Goal: Task Accomplishment & Management: Use online tool/utility

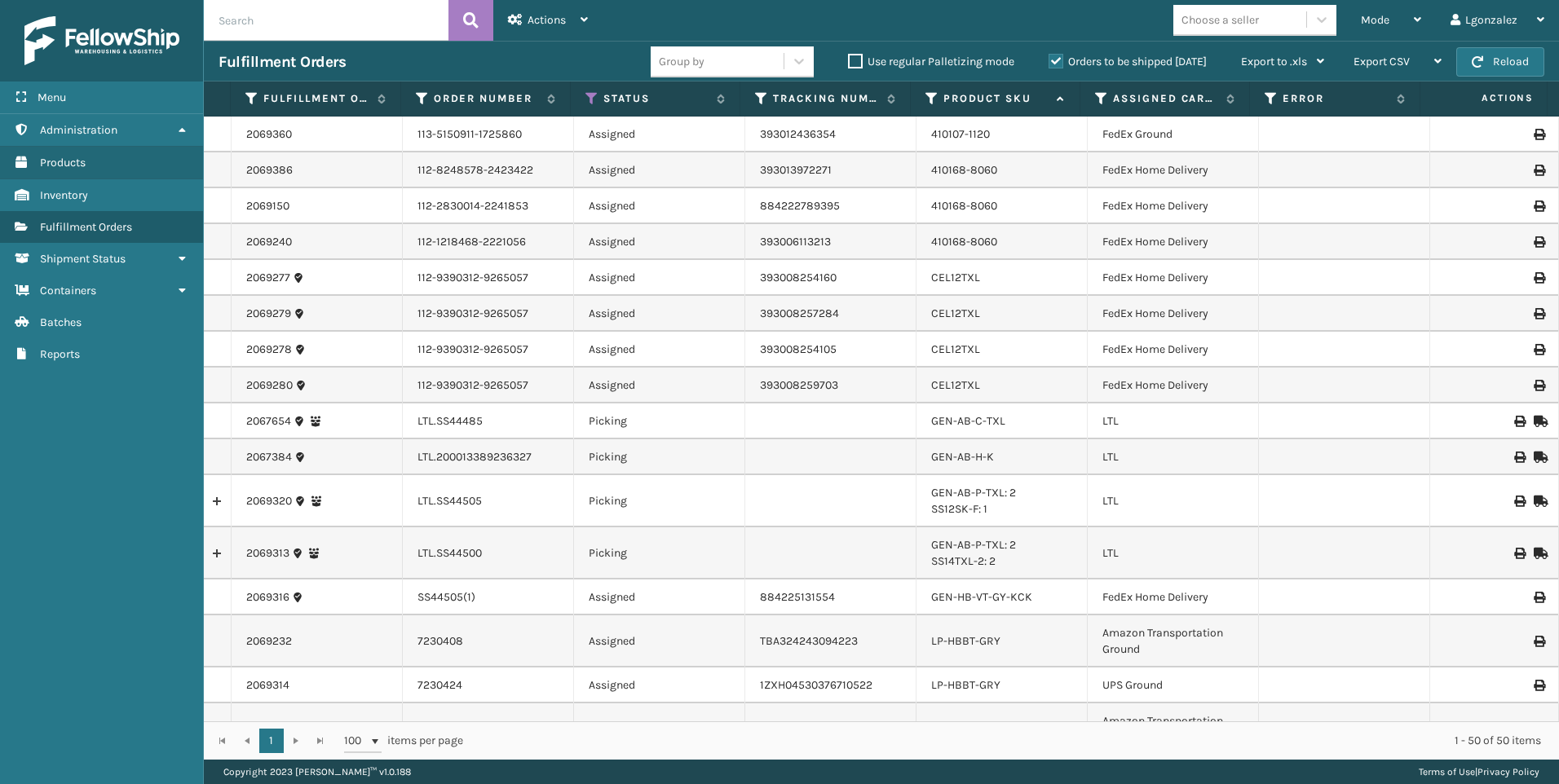
scroll to position [732, 0]
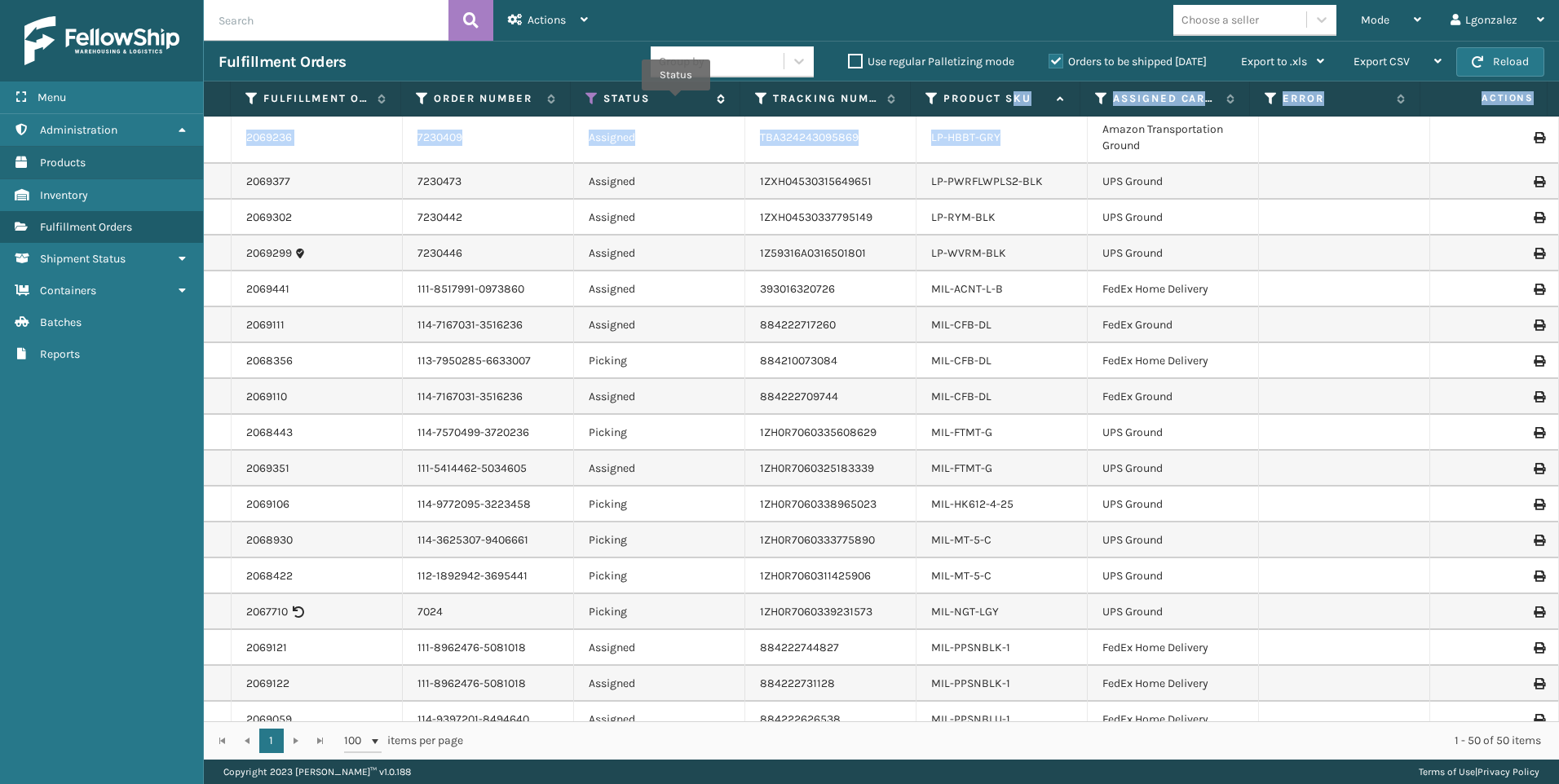
drag, startPoint x: 1003, startPoint y: 115, endPoint x: 605, endPoint y: 98, distance: 398.4
click at [923, 117] on div "Fulfillment Order Id Order Number Status Tracking Number Product SKU Assigned C…" at bounding box center [881, 420] width 1355 height 678
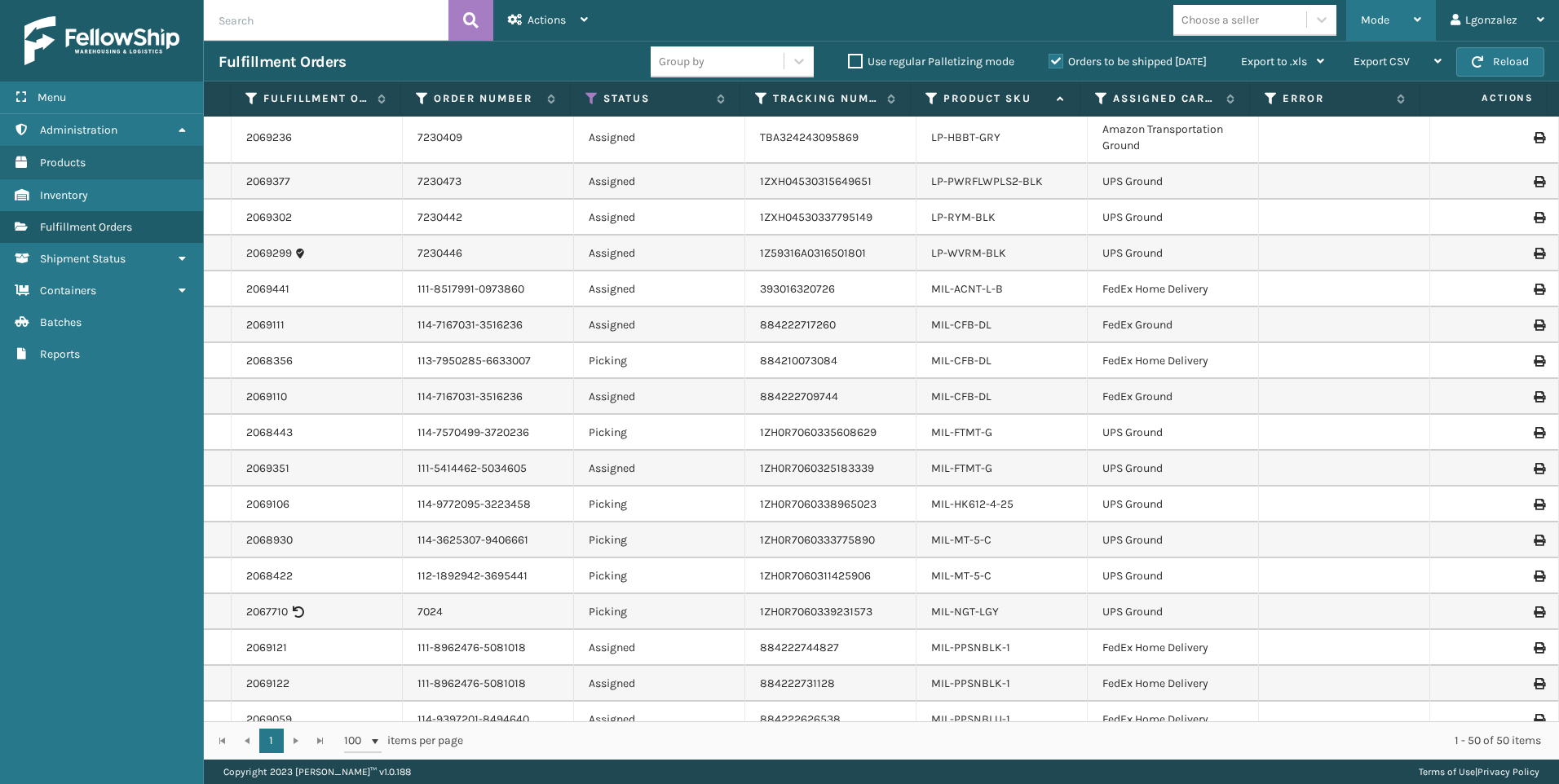
click at [1403, 23] on div "Mode" at bounding box center [1391, 21] width 61 height 41
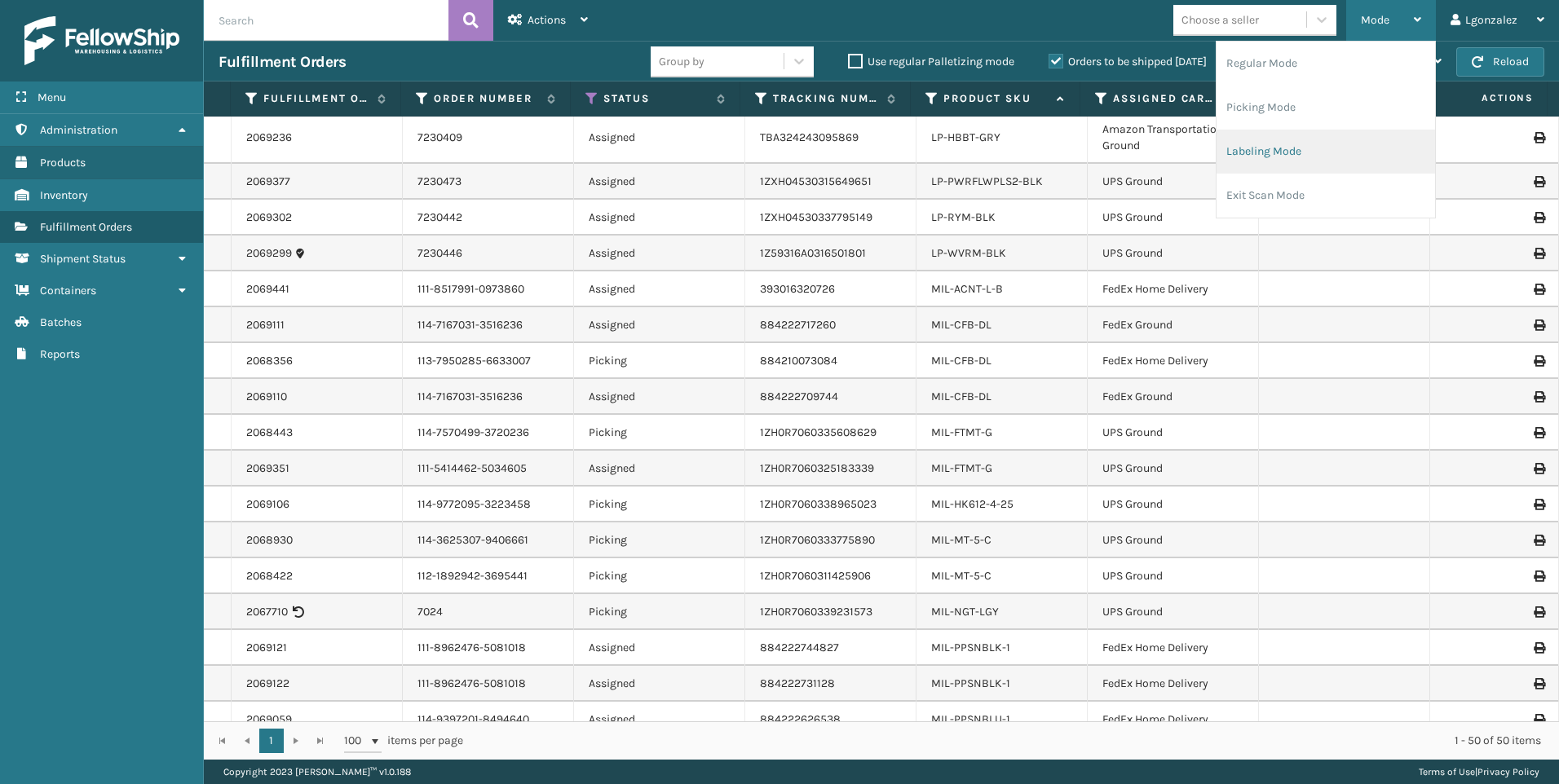
click at [1286, 162] on li "Labeling Mode" at bounding box center [1325, 151] width 218 height 44
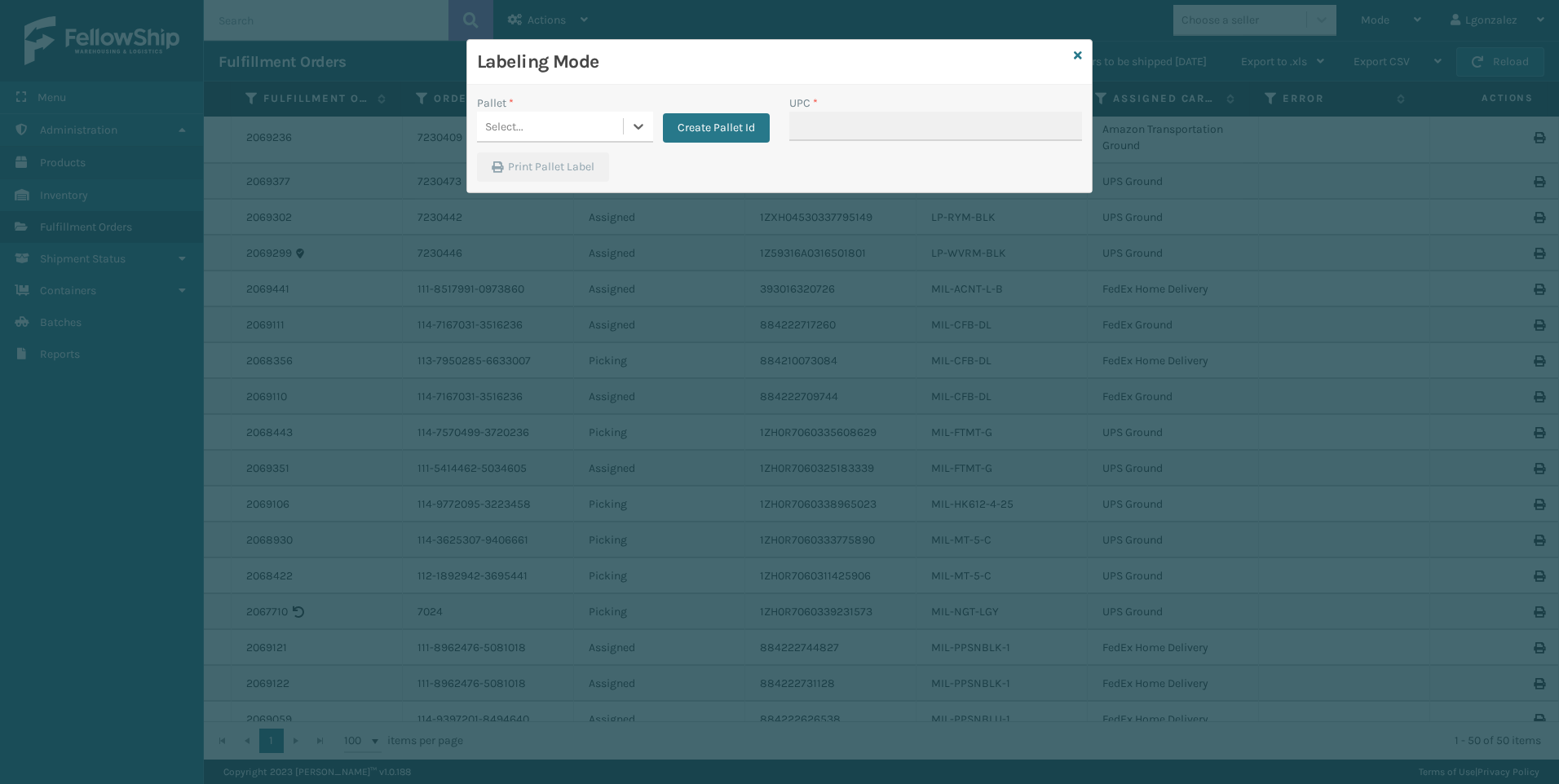
drag, startPoint x: 634, startPoint y: 126, endPoint x: 622, endPoint y: 134, distance: 14.4
click at [633, 125] on icon at bounding box center [638, 126] width 16 height 16
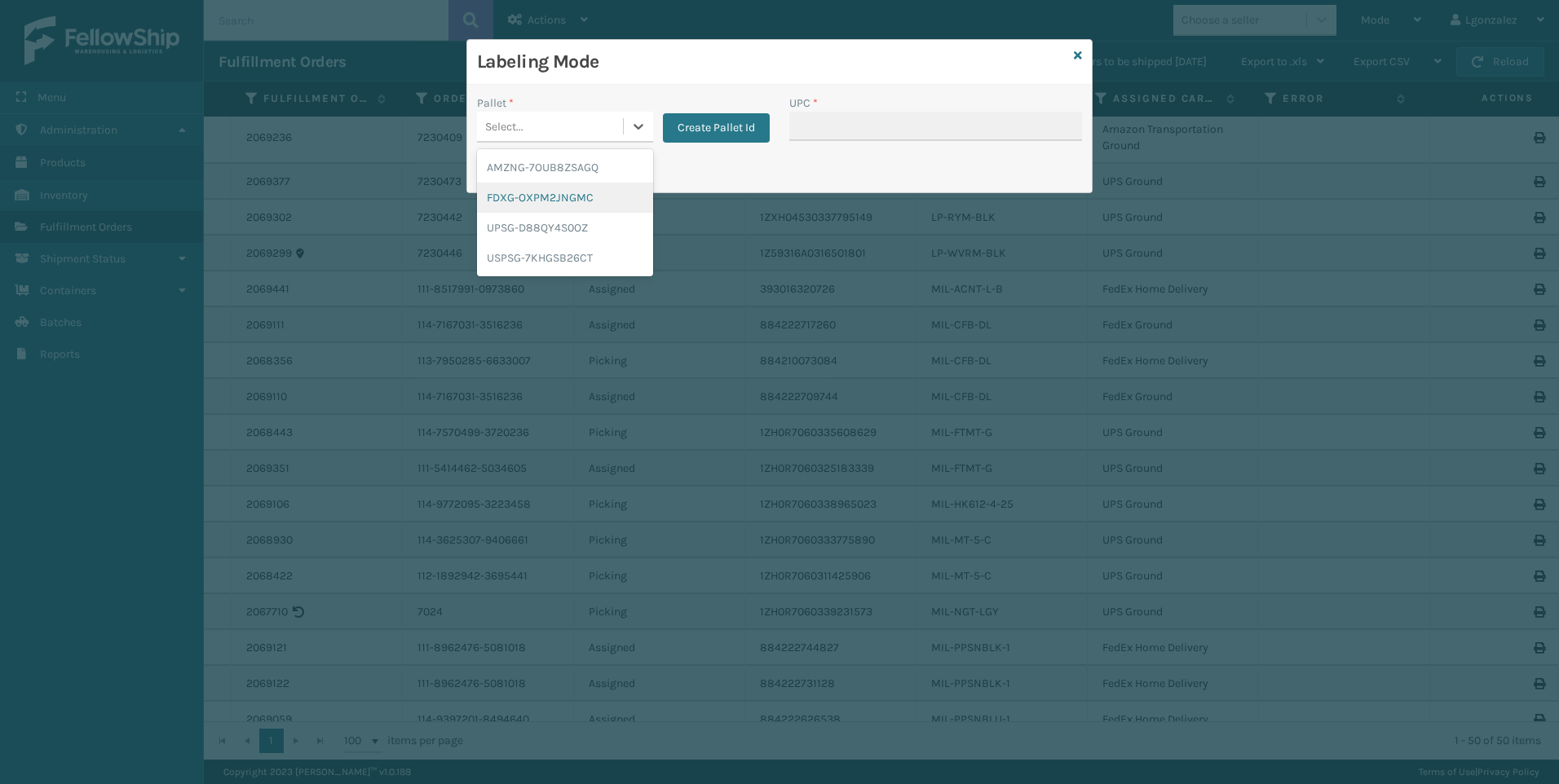
click at [571, 203] on div "FDXG-OXPM2JNGMC" at bounding box center [565, 197] width 176 height 30
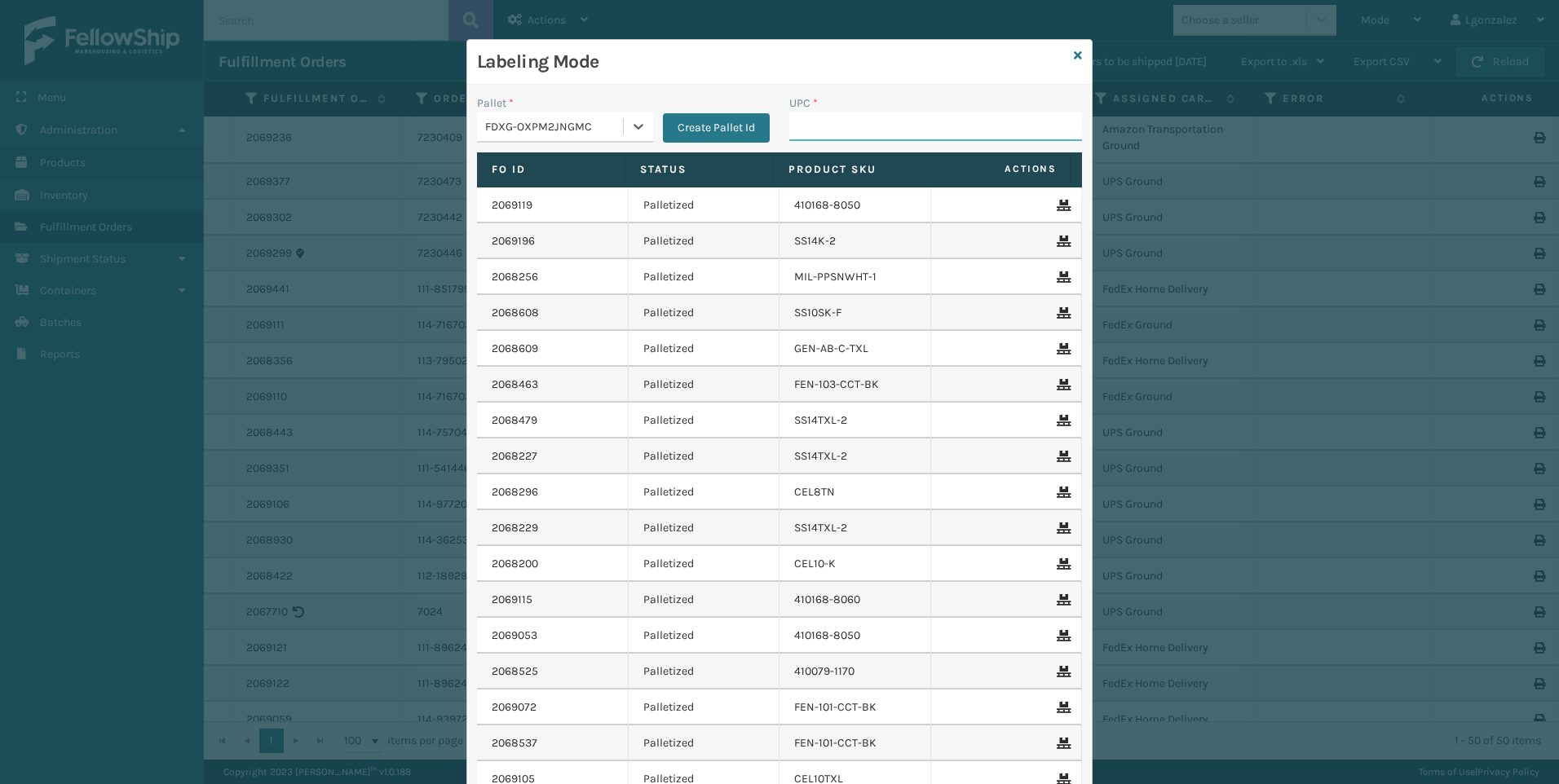
click at [849, 134] on input "UPC *" at bounding box center [936, 127] width 292 height 29
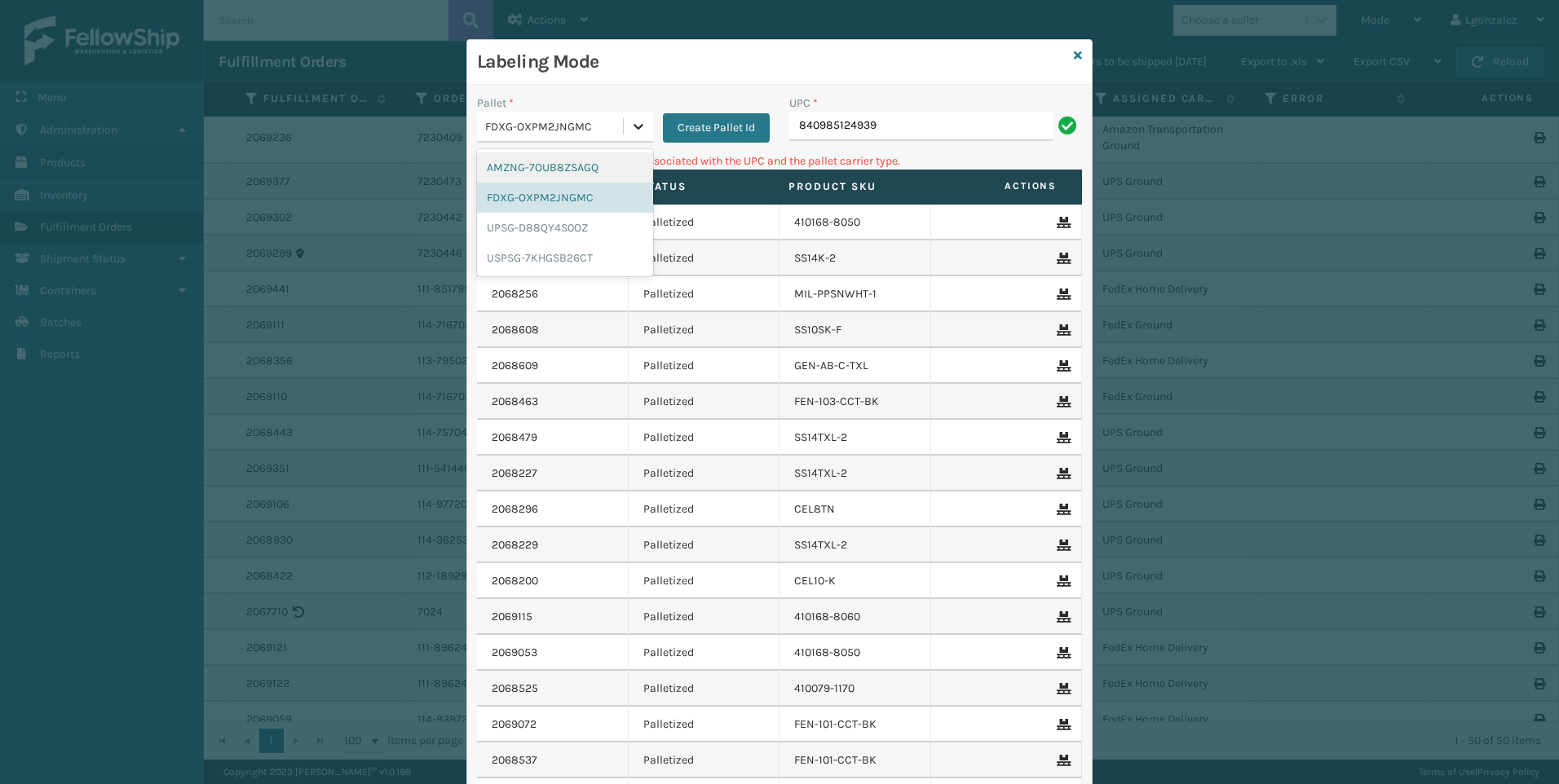
click at [630, 124] on icon at bounding box center [638, 126] width 16 height 16
click at [562, 225] on div "UPSG-D88QY4S0OZ" at bounding box center [565, 227] width 176 height 30
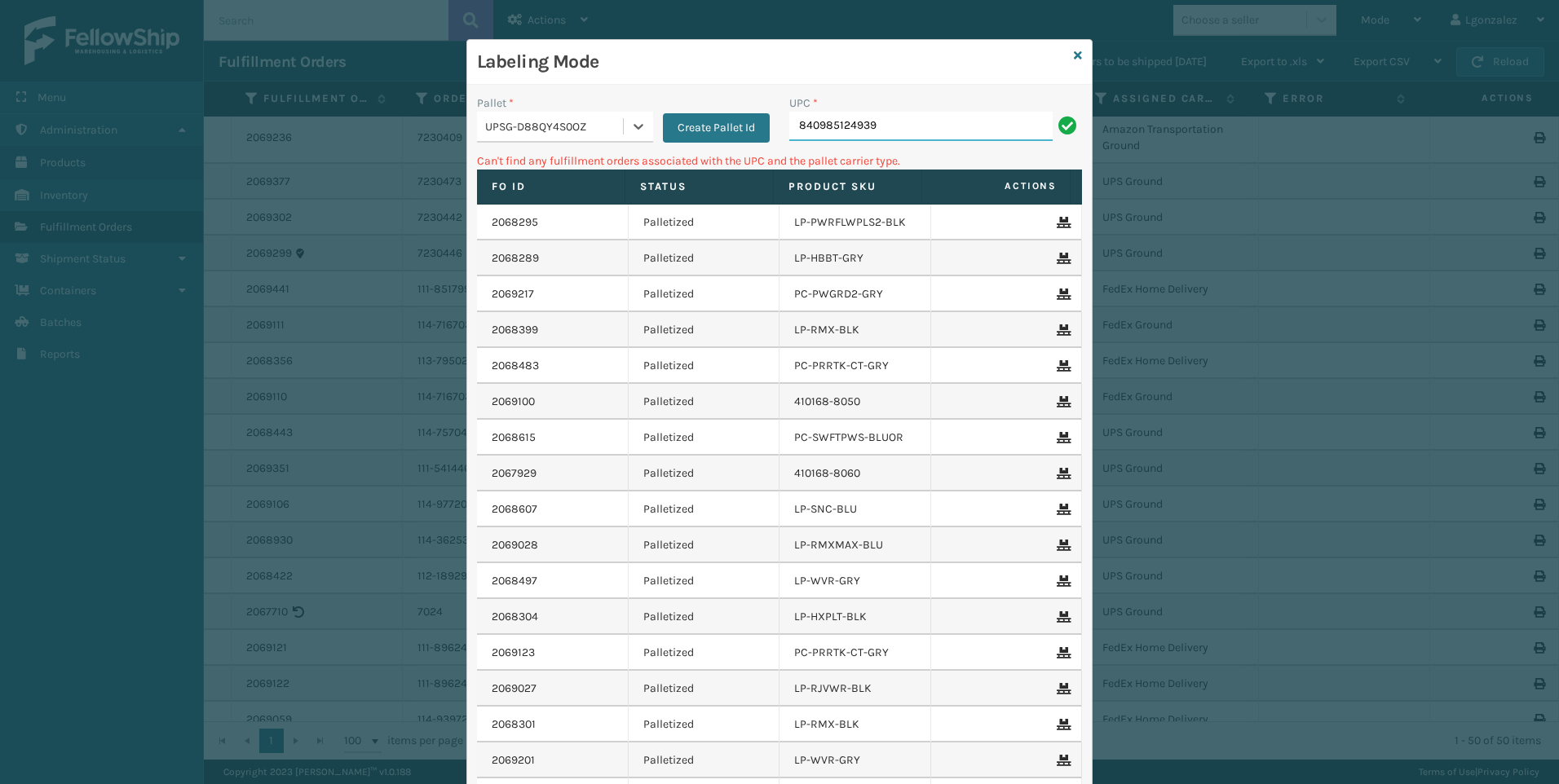
click at [944, 132] on input "840985124939" at bounding box center [921, 127] width 263 height 29
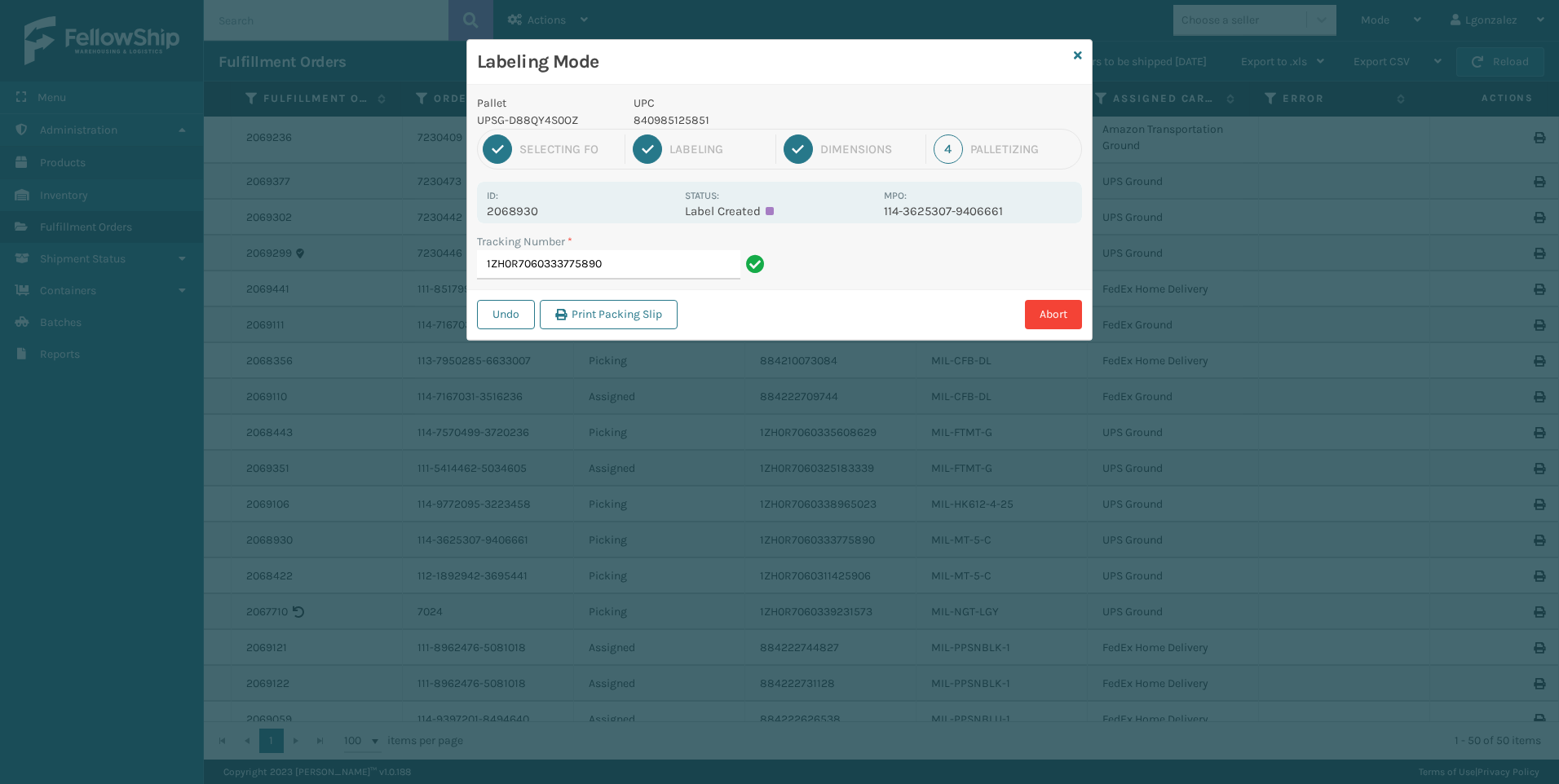
click at [678, 118] on p "840985125851" at bounding box center [753, 121] width 240 height 17
copy p "840985125851"
click at [696, 263] on input "1ZH0R7060333775890" at bounding box center [609, 265] width 263 height 29
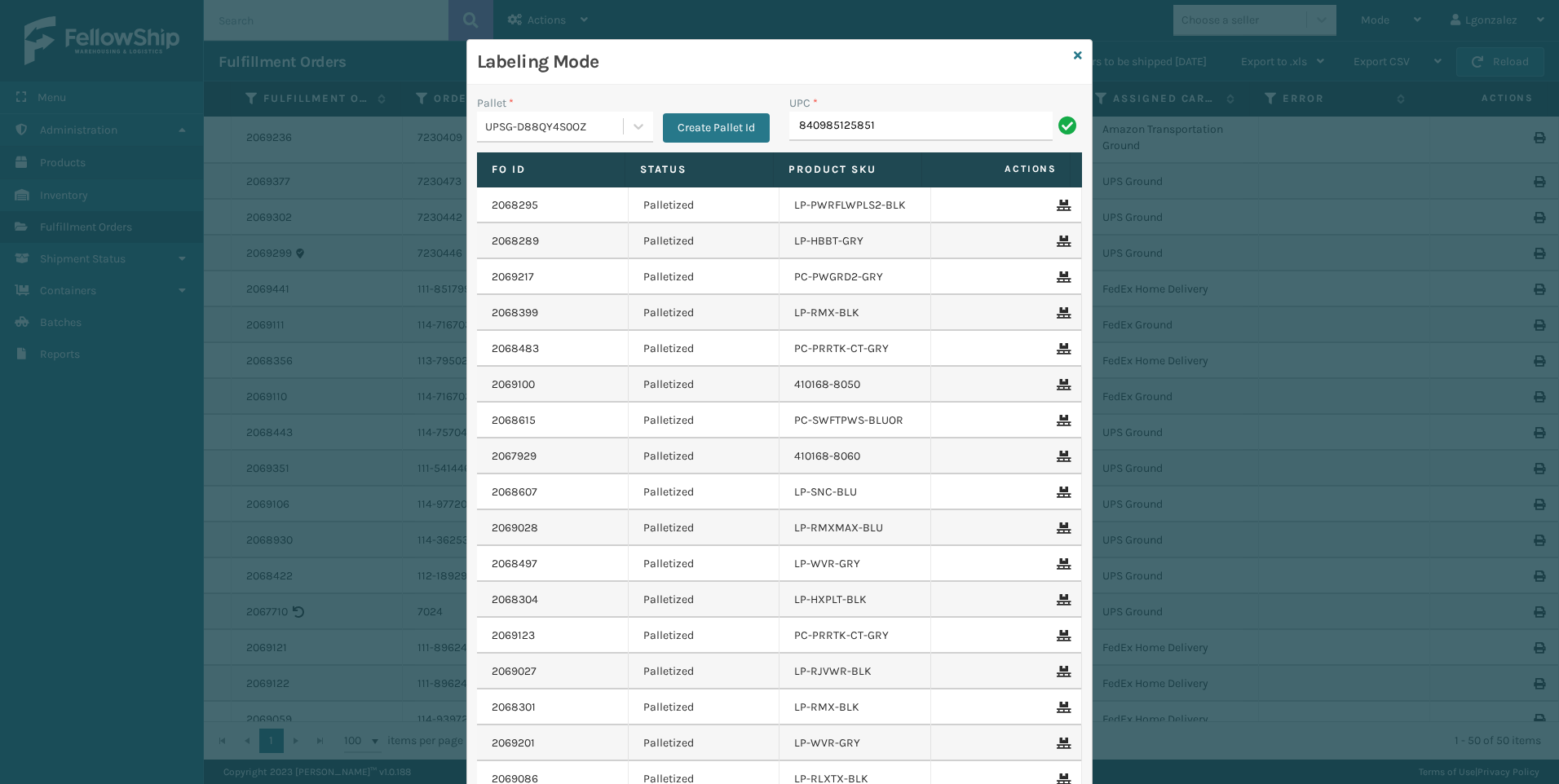
type input "840985125851"
type input "840985126162"
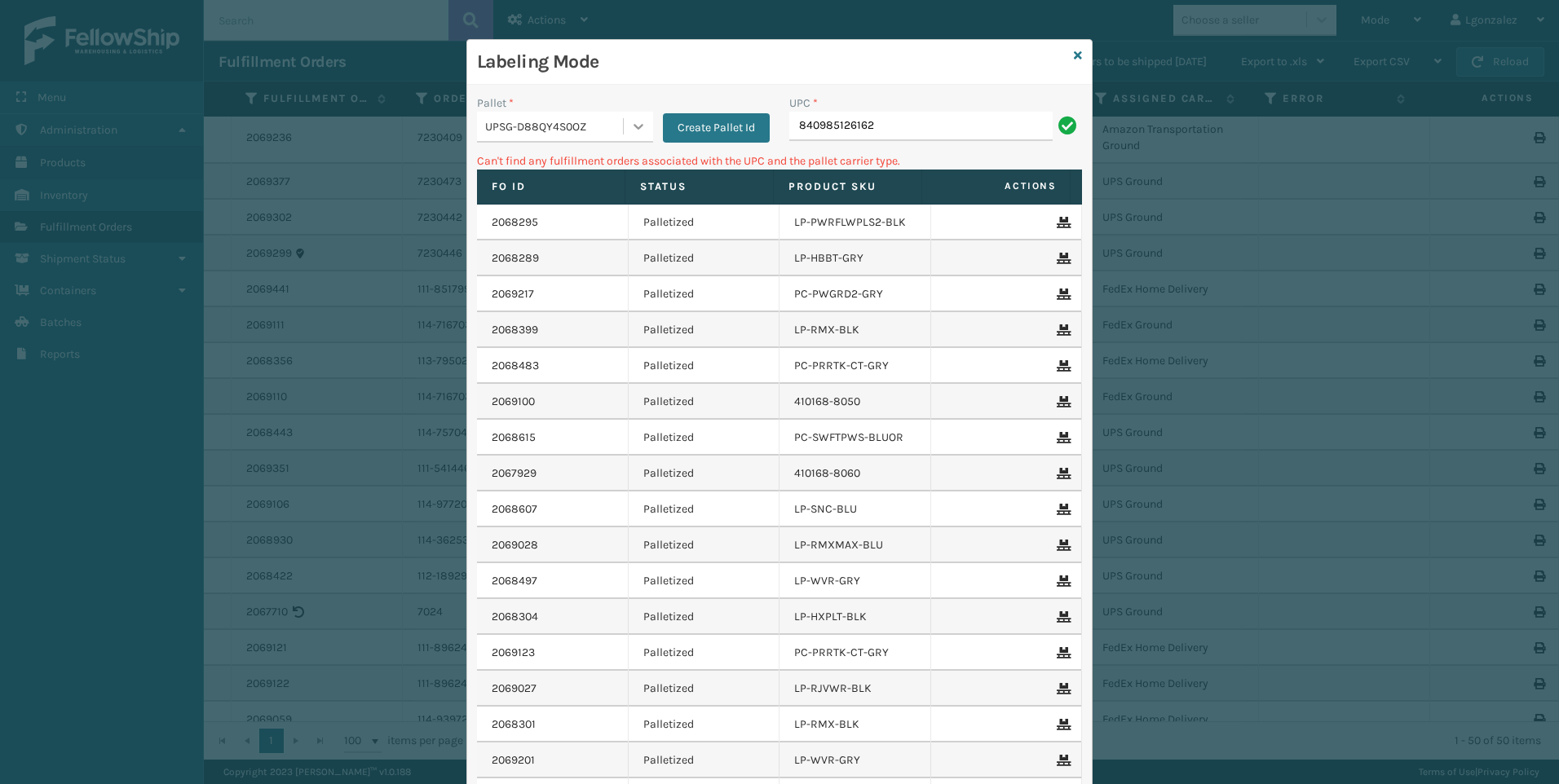
click at [639, 121] on icon at bounding box center [638, 126] width 16 height 16
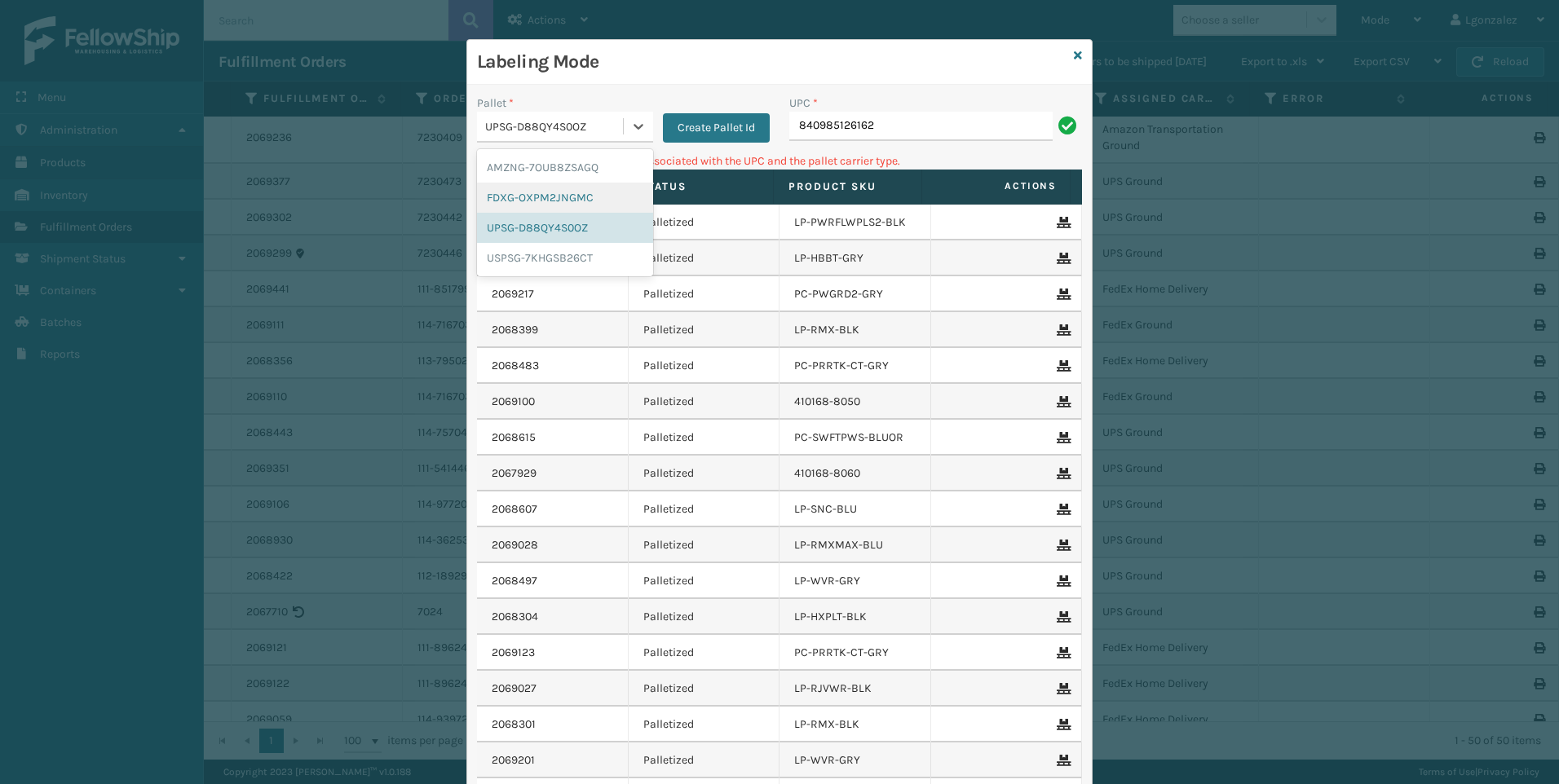
click at [576, 191] on div "FDXG-OXPM2JNGMC" at bounding box center [565, 197] width 176 height 30
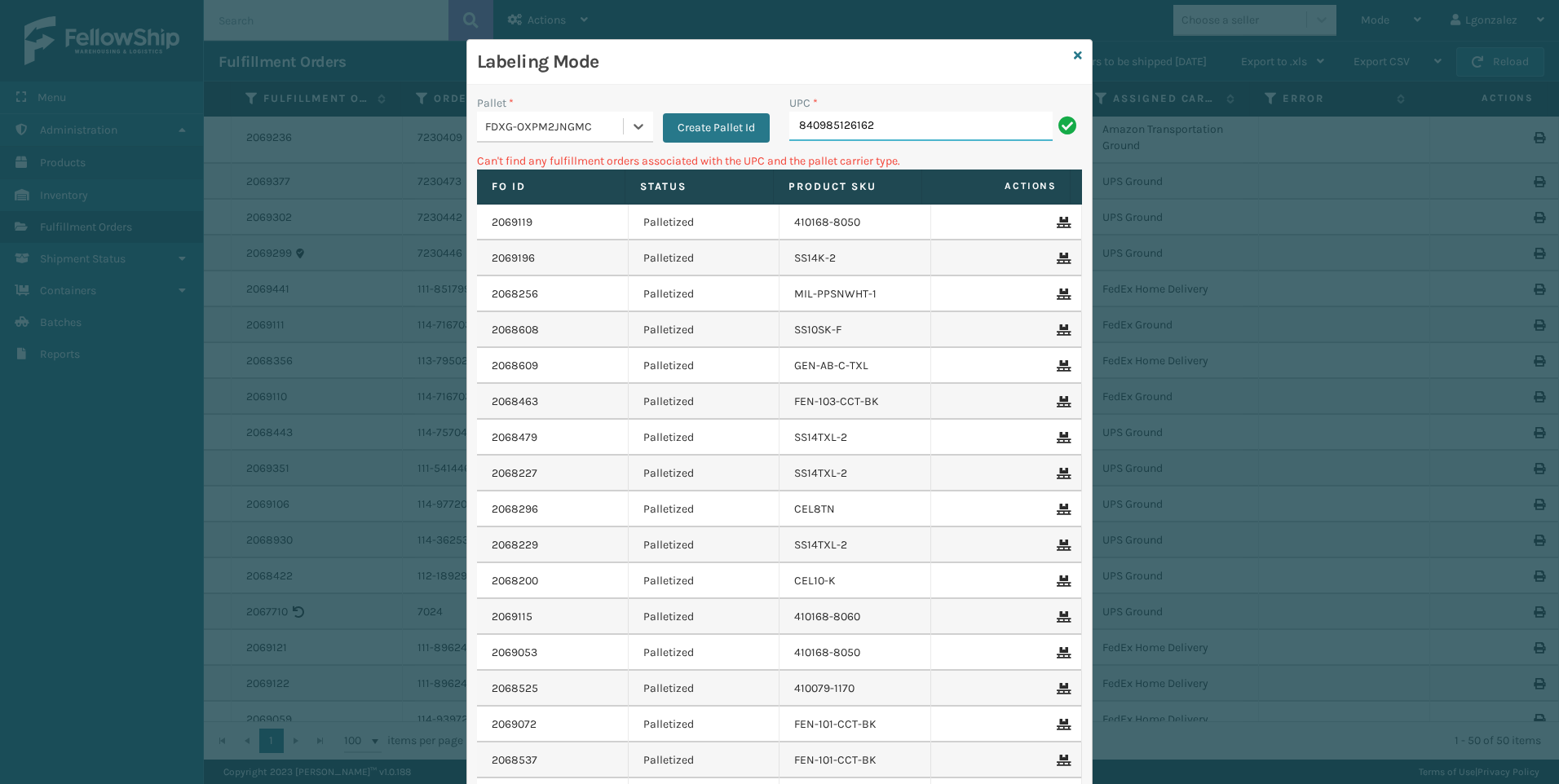
click at [933, 113] on input "840985126162" at bounding box center [921, 127] width 263 height 29
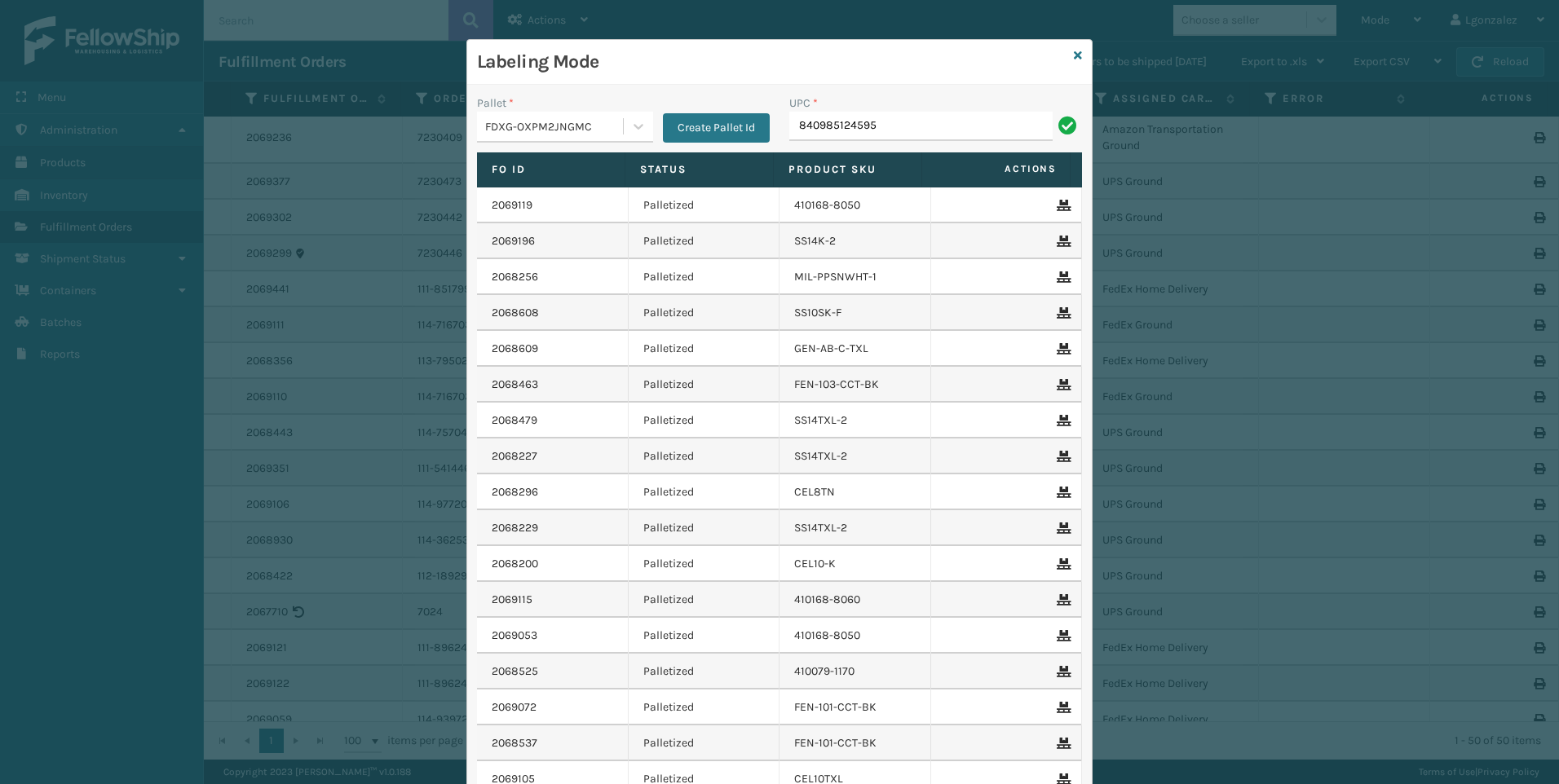
type input "840985124595"
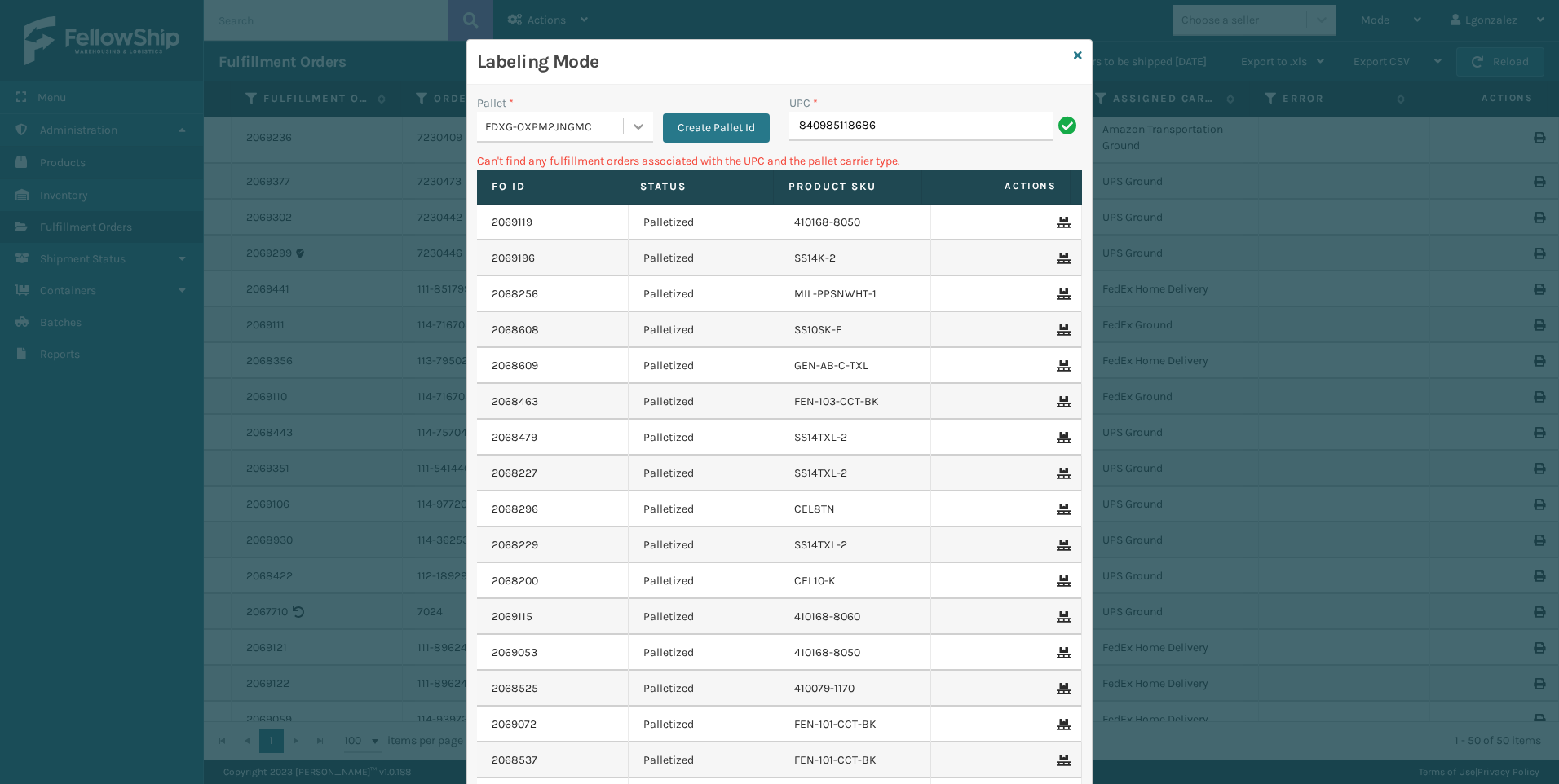
click at [623, 124] on div at bounding box center [638, 127] width 29 height 29
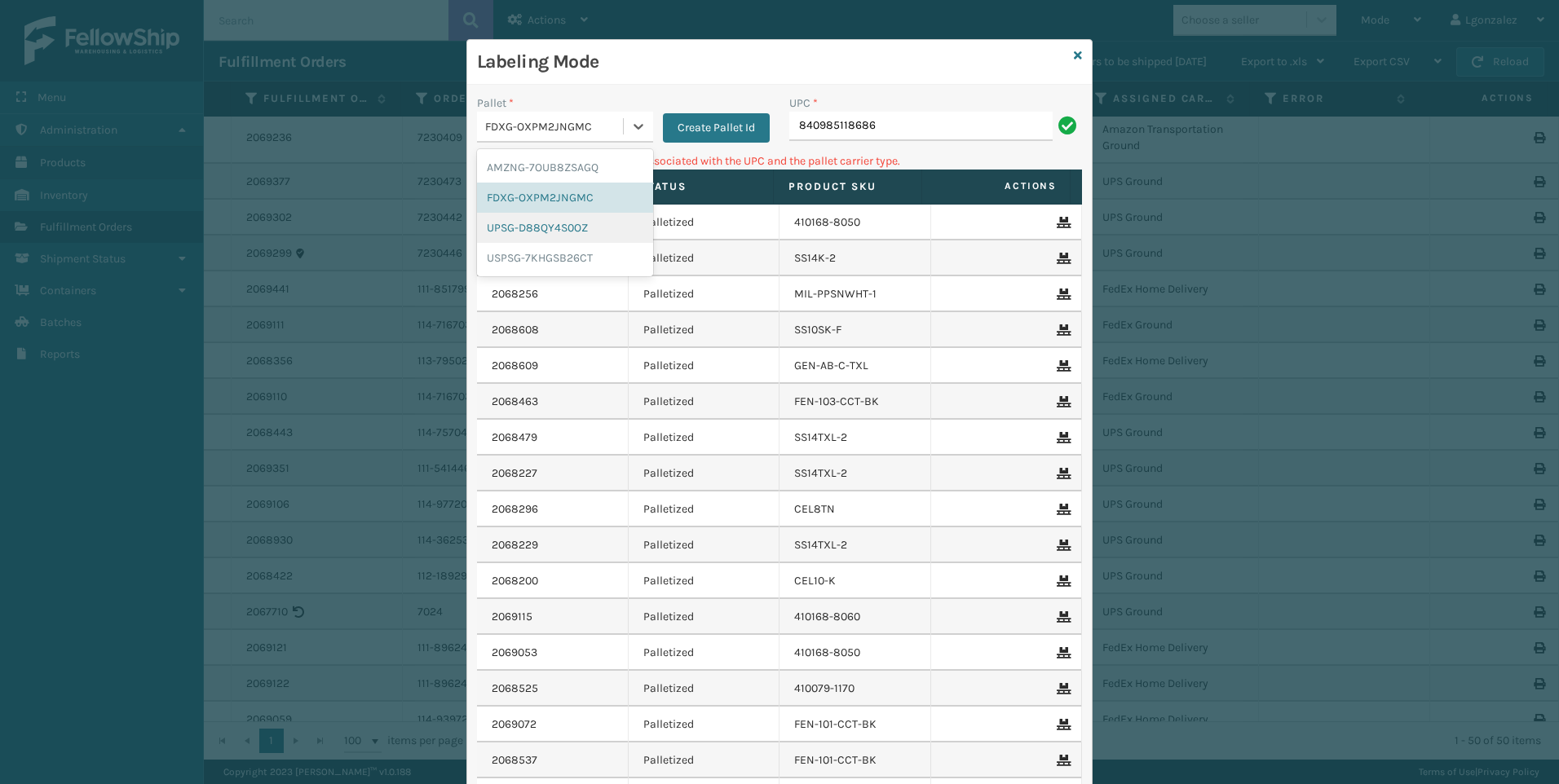
click at [585, 232] on div "UPSG-D88QY4S0OZ" at bounding box center [565, 227] width 176 height 30
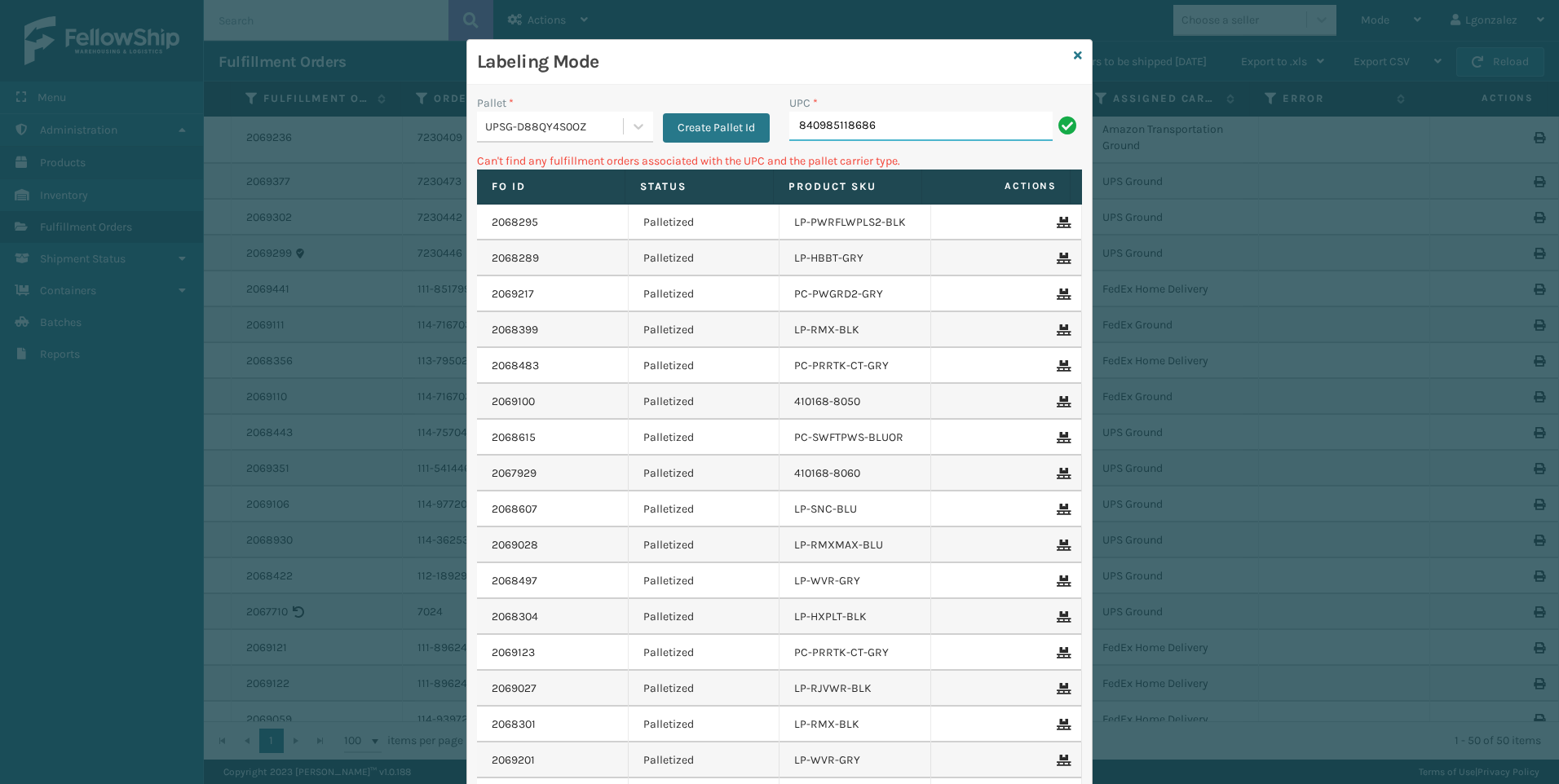
click at [901, 135] on input "840985118686" at bounding box center [921, 127] width 263 height 29
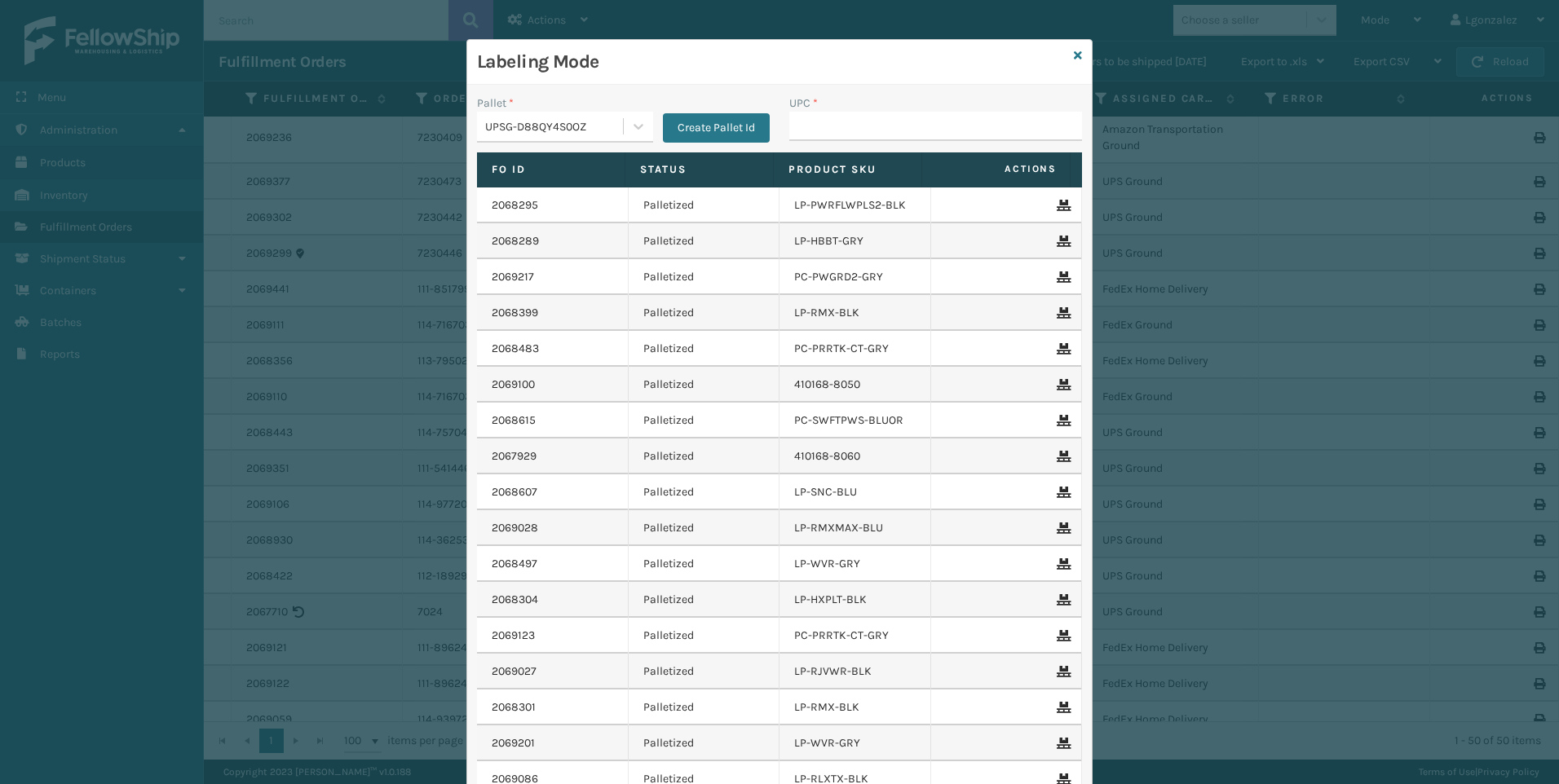
click at [1066, 56] on div "Labeling Mode" at bounding box center [779, 62] width 624 height 44
click at [1073, 62] on link at bounding box center [1078, 56] width 9 height 17
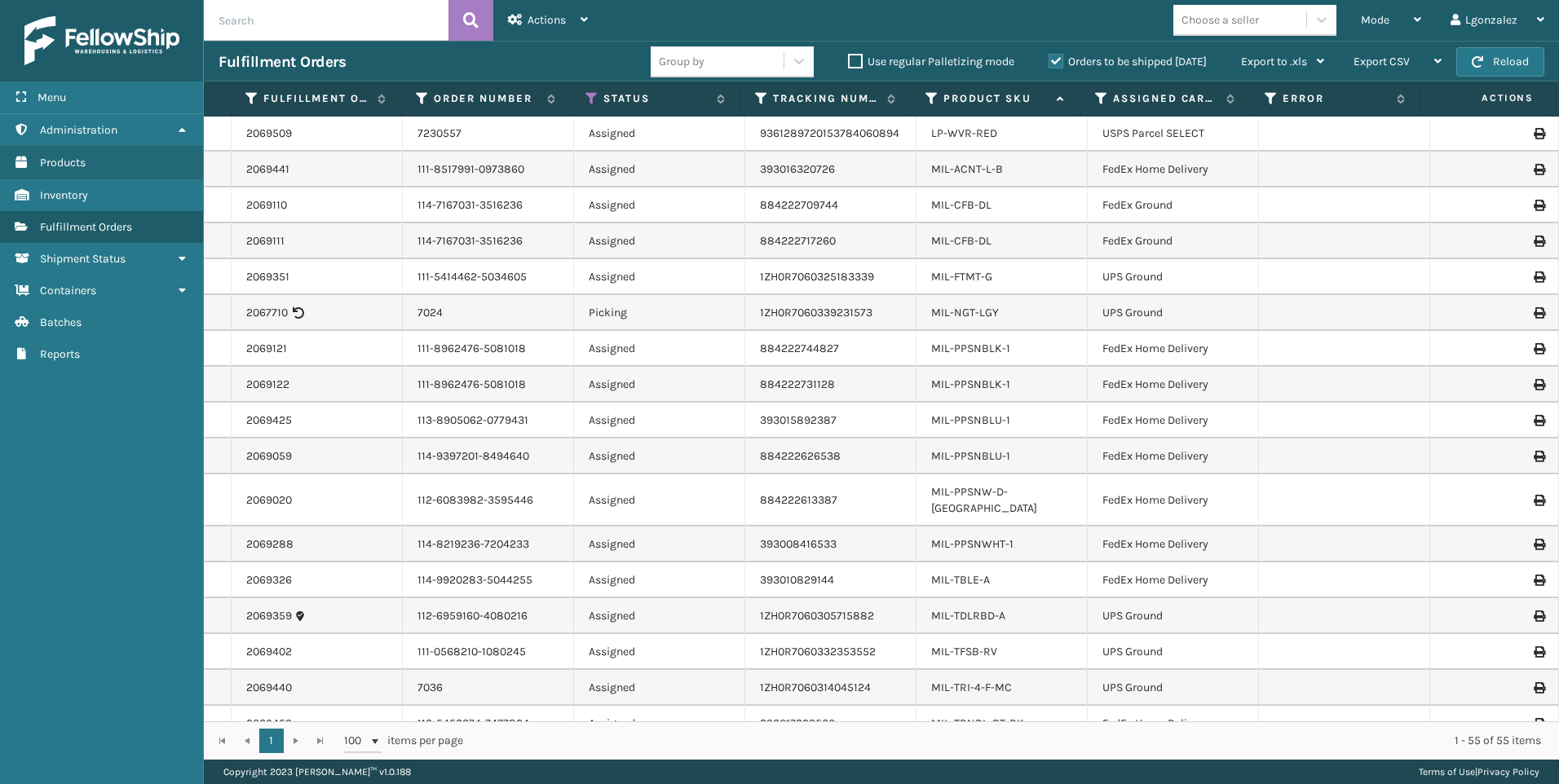
scroll to position [1009, 0]
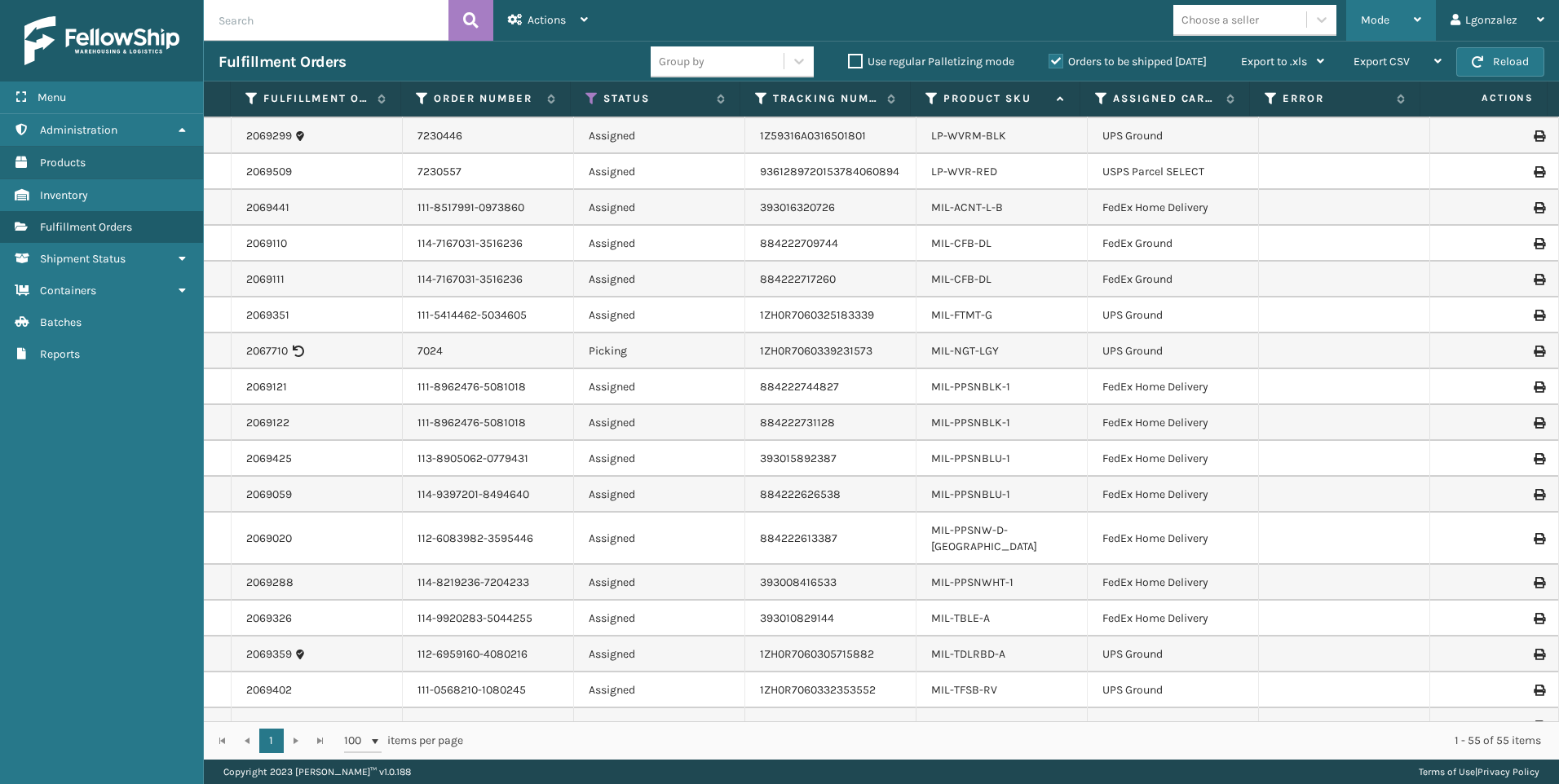
click at [1406, 12] on div "Mode" at bounding box center [1391, 21] width 61 height 41
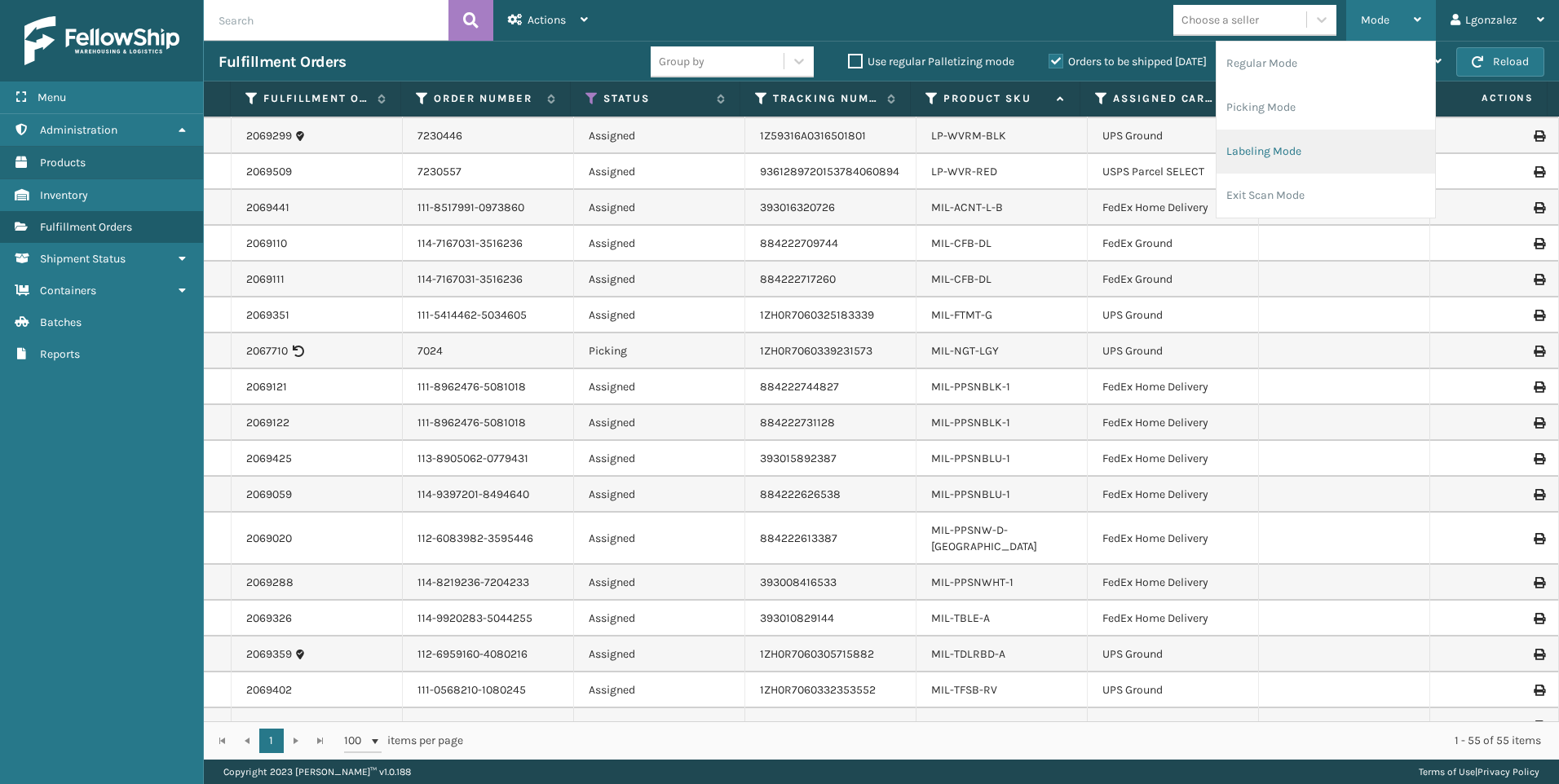
click at [1320, 146] on li "Labeling Mode" at bounding box center [1325, 151] width 218 height 44
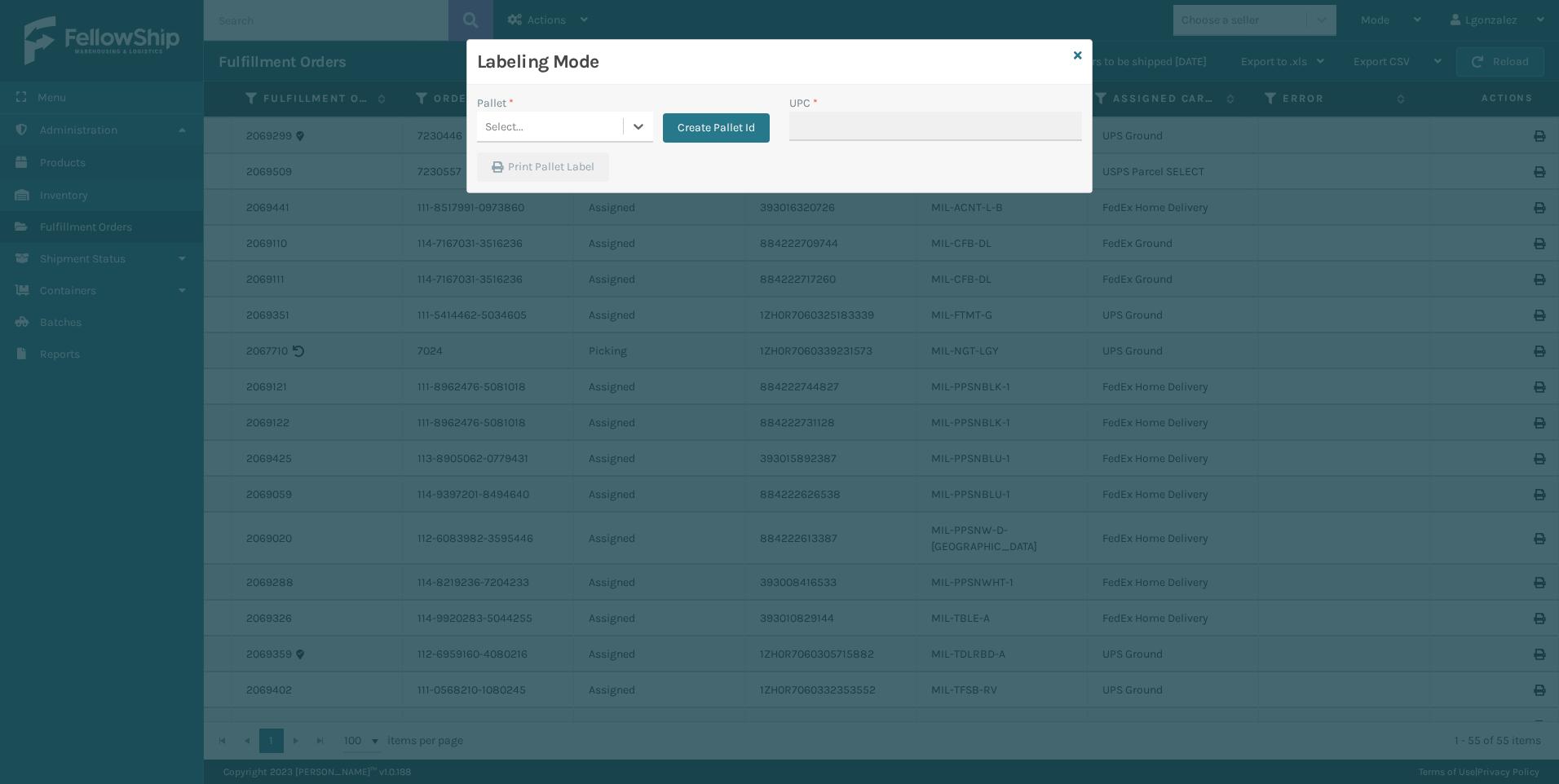
drag, startPoint x: 623, startPoint y: 116, endPoint x: 618, endPoint y: 148, distance: 32.4
click at [624, 117] on div at bounding box center [638, 127] width 29 height 29
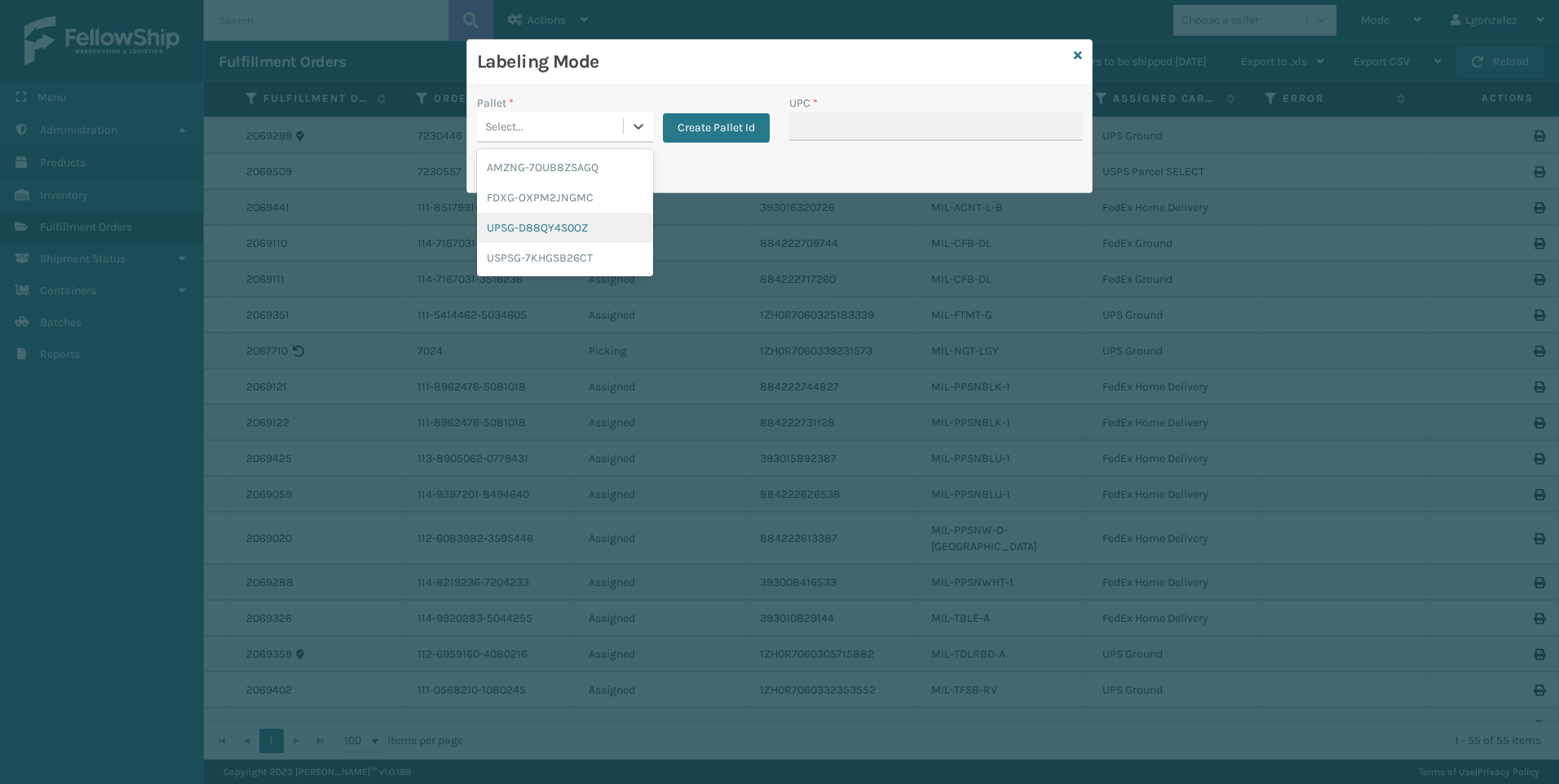
click at [580, 230] on div "UPSG-D88QY4S0OZ" at bounding box center [565, 227] width 176 height 30
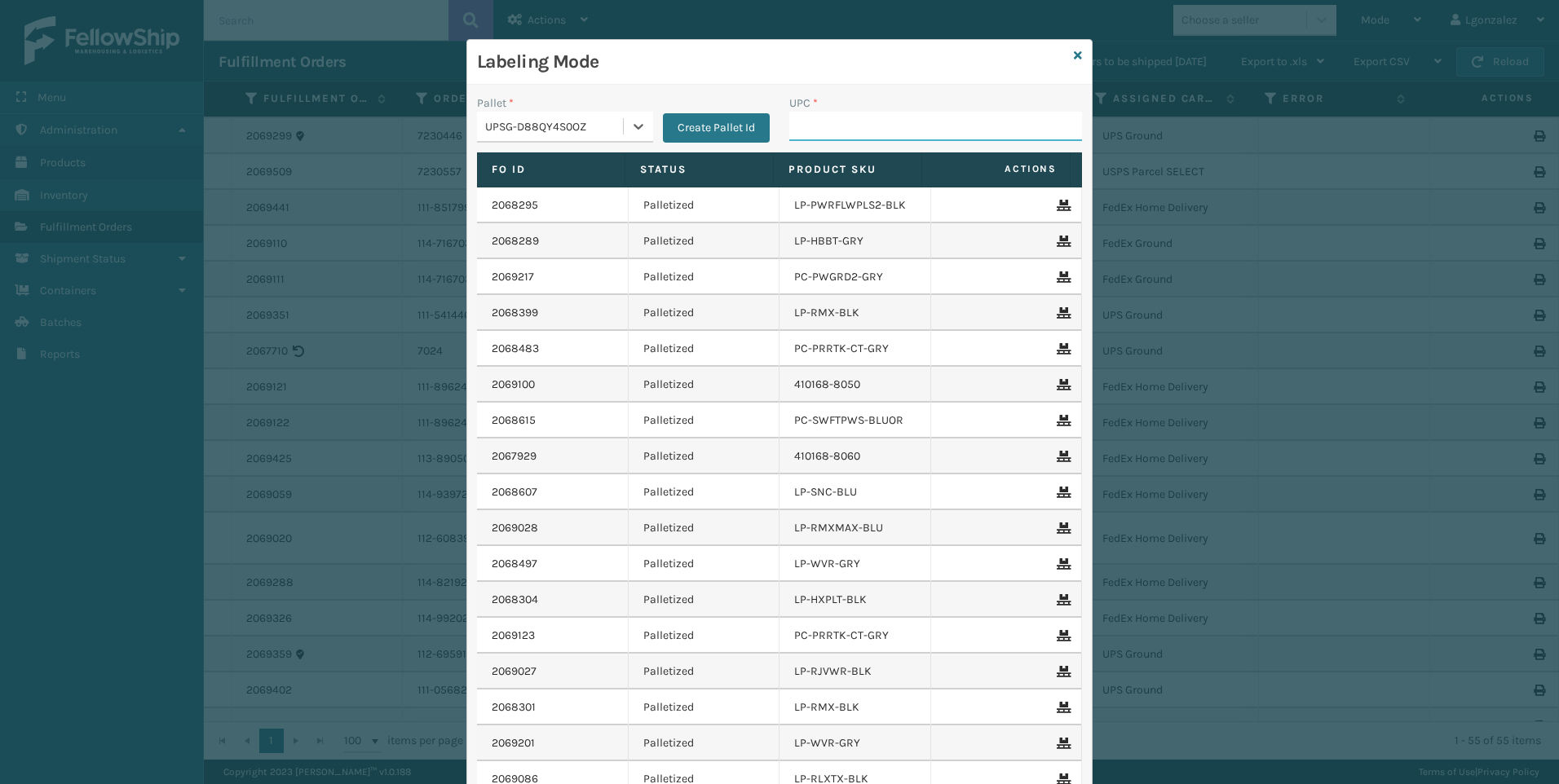
click at [837, 131] on input "UPC *" at bounding box center [936, 127] width 292 height 29
click at [1073, 54] on icon at bounding box center [1078, 55] width 9 height 11
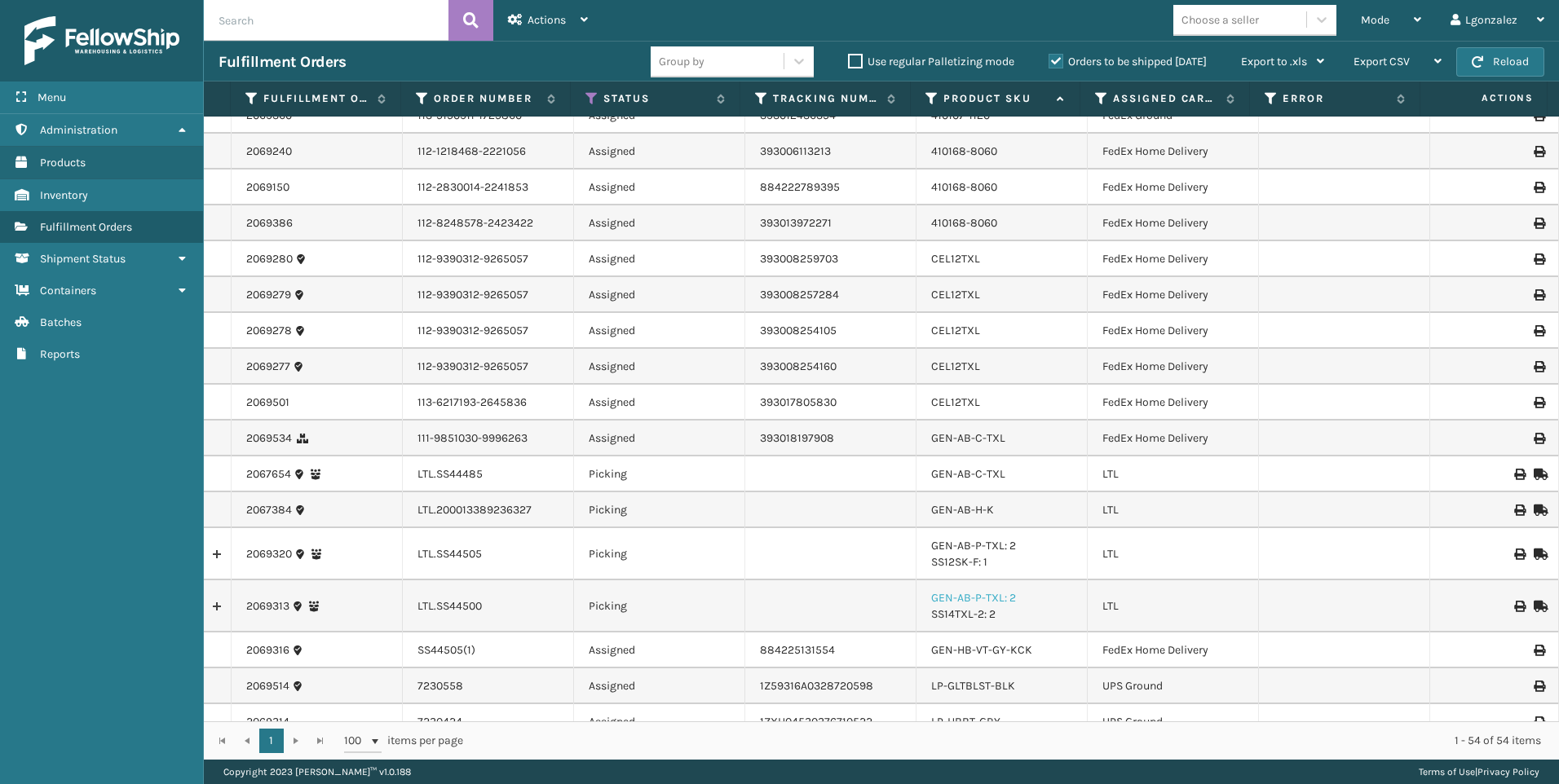
scroll to position [0, 0]
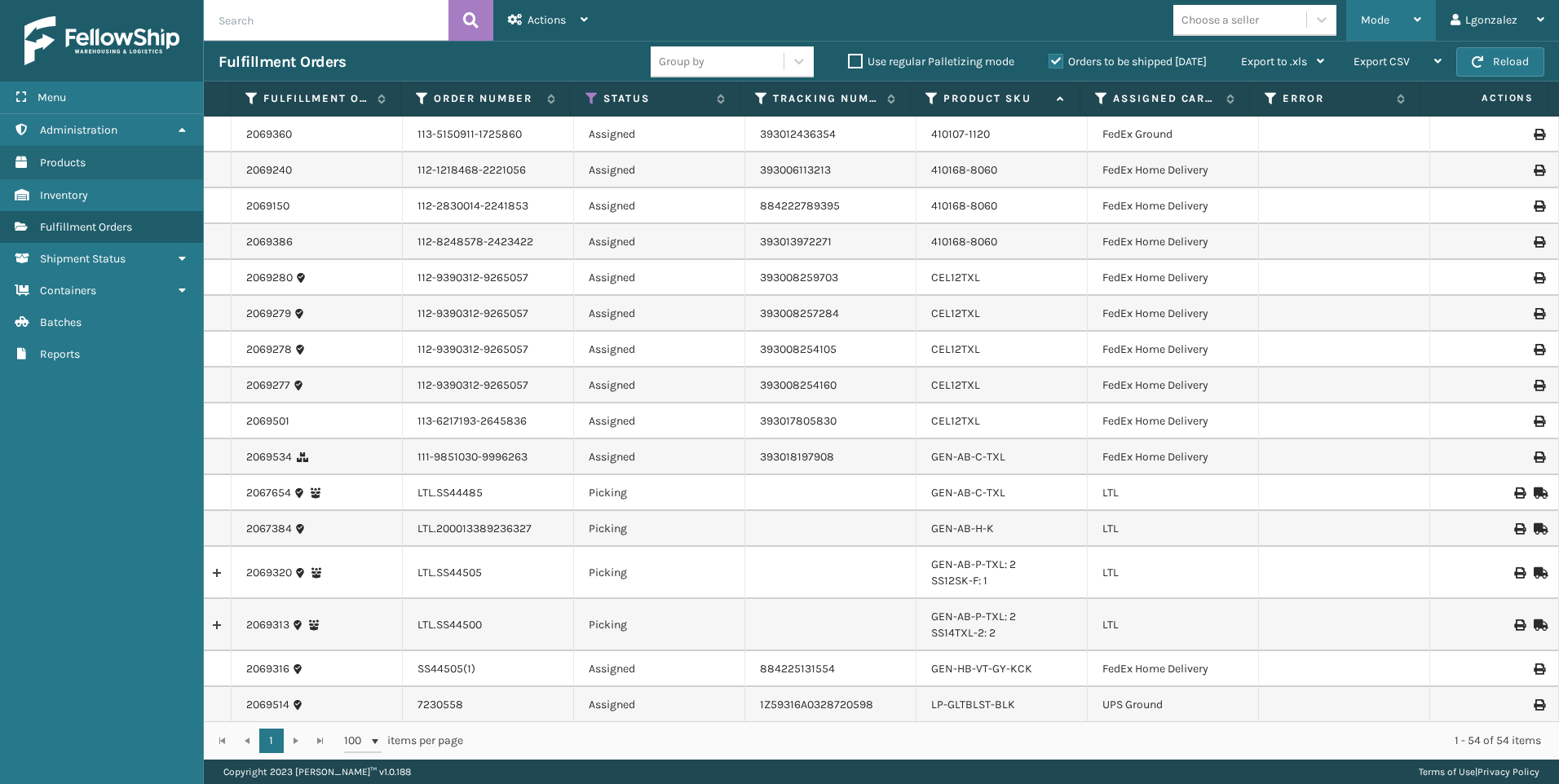
click at [1395, 24] on div "Mode" at bounding box center [1391, 21] width 61 height 41
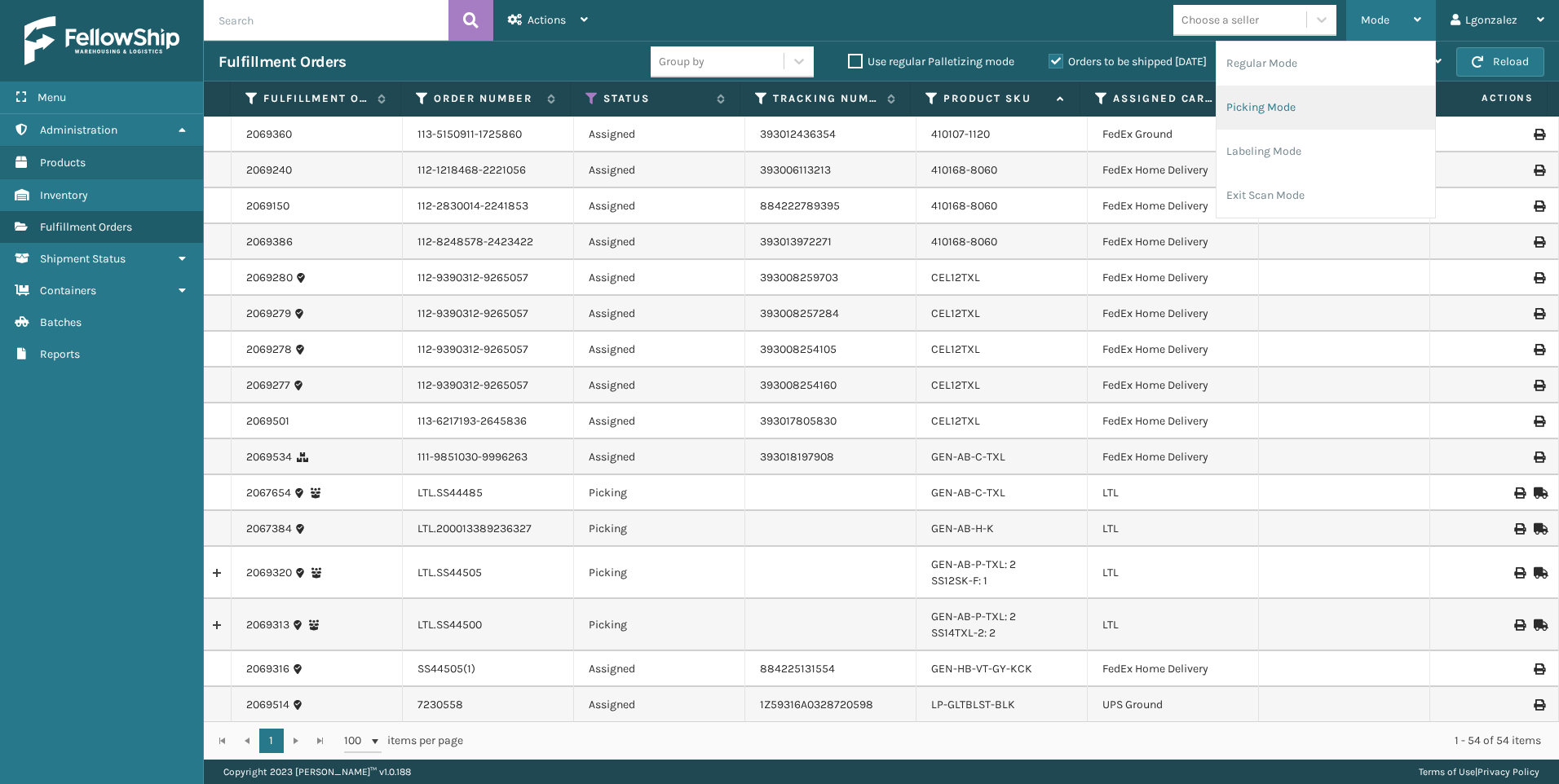
click at [1293, 103] on li "Picking Mode" at bounding box center [1325, 107] width 218 height 44
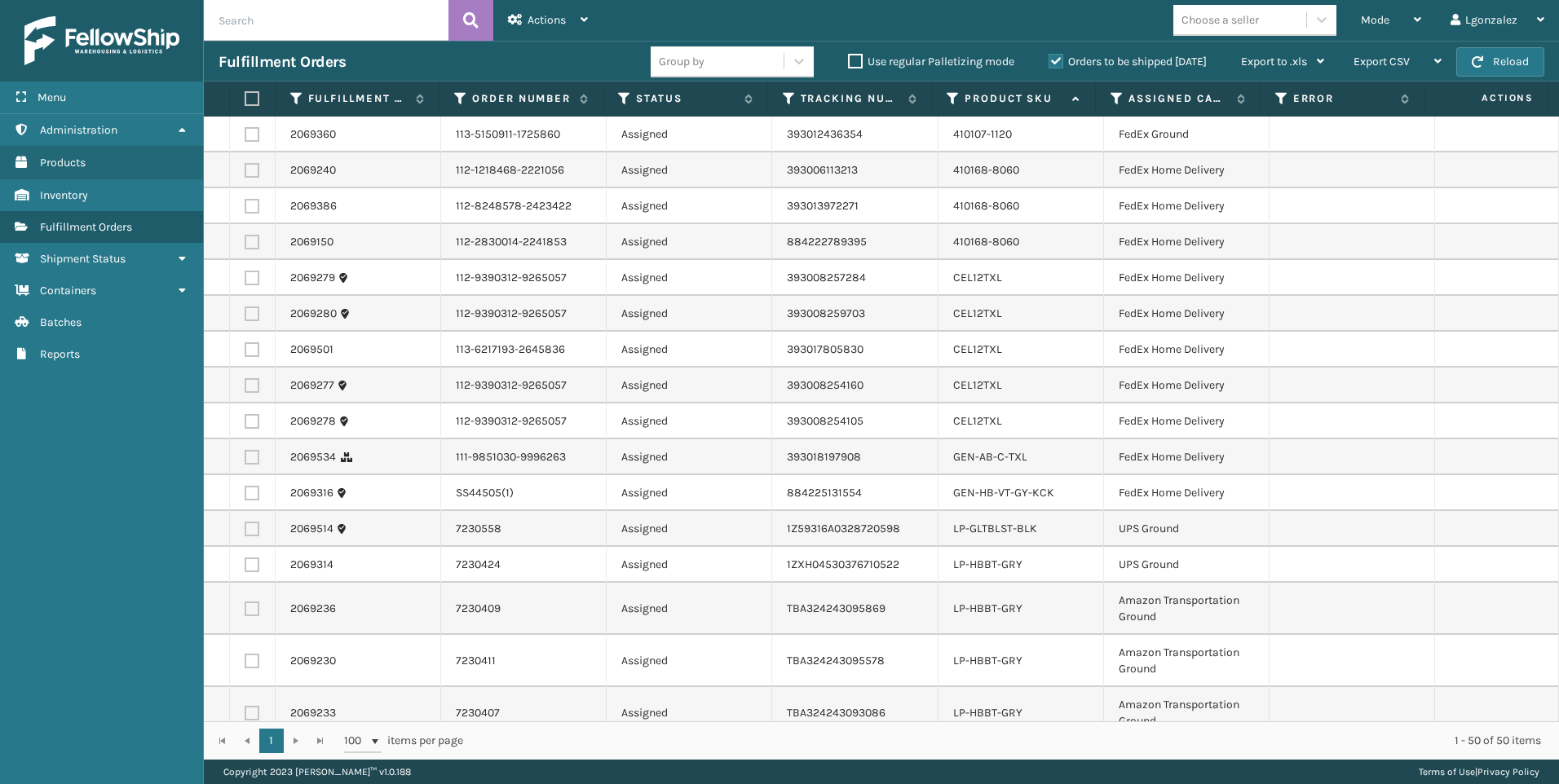
click at [252, 102] on label at bounding box center [249, 98] width 9 height 15
click at [245, 102] on input "checkbox" at bounding box center [245, 99] width 1 height 10
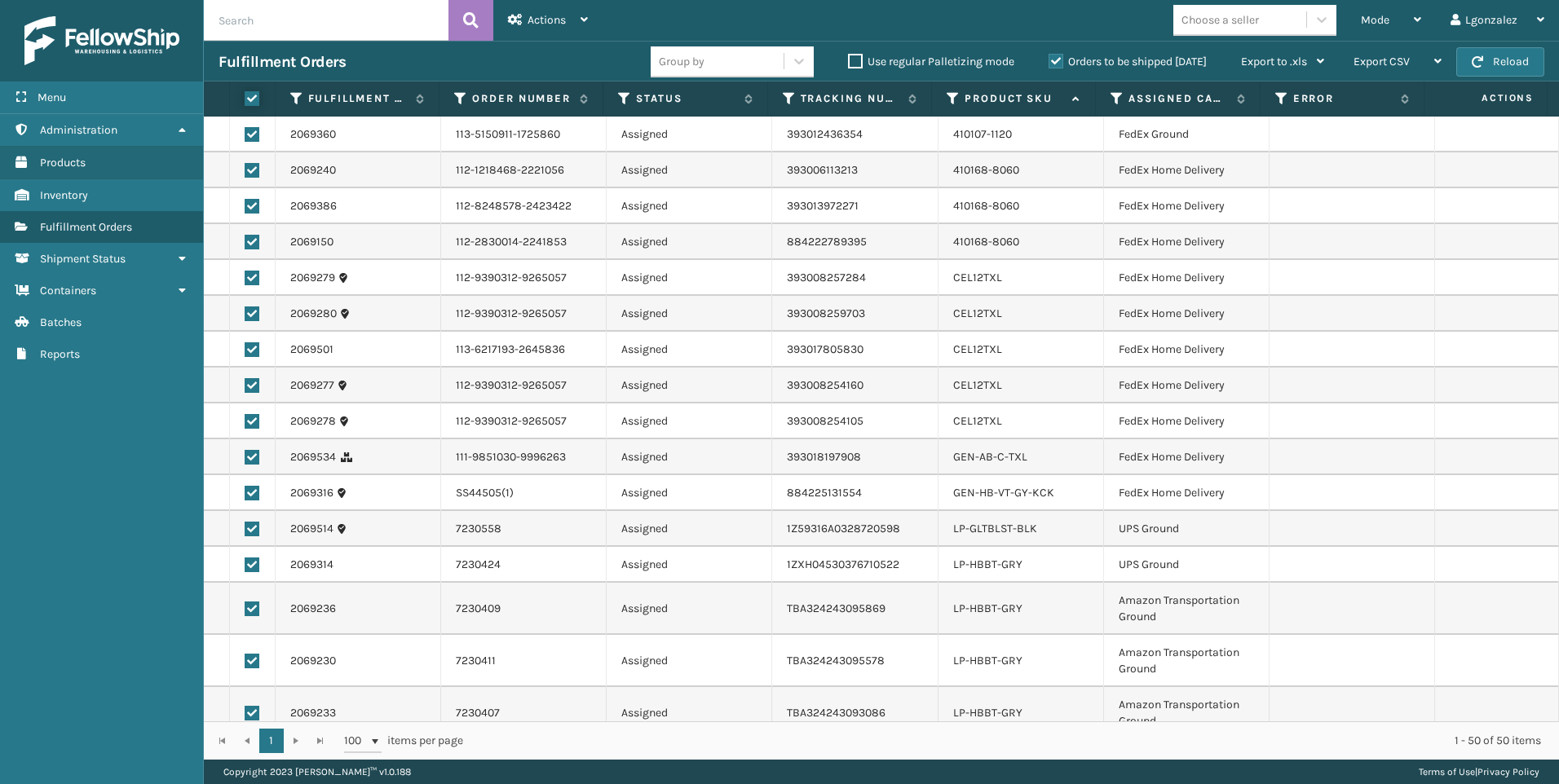
checkbox input "true"
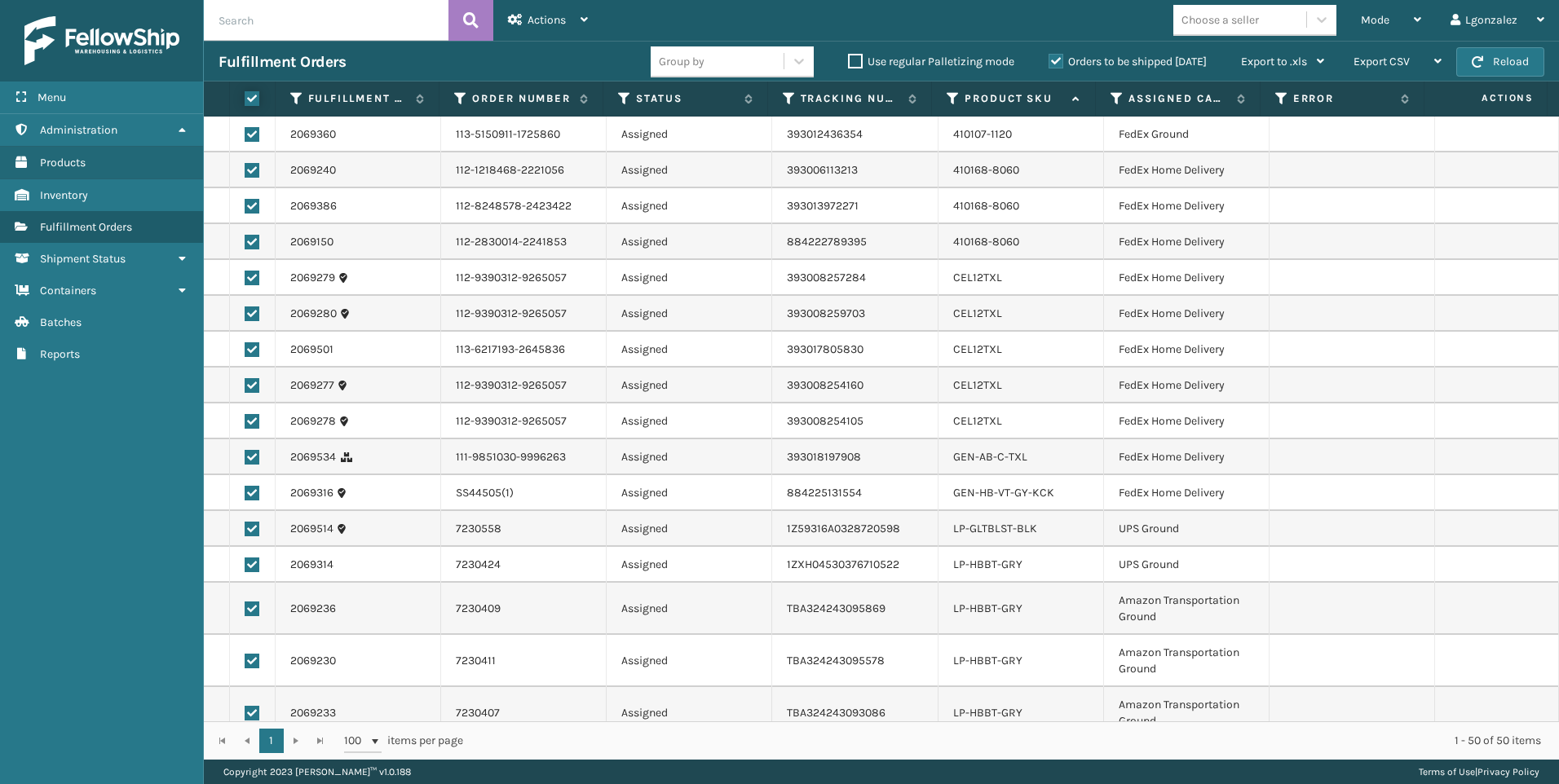
checkbox input "true"
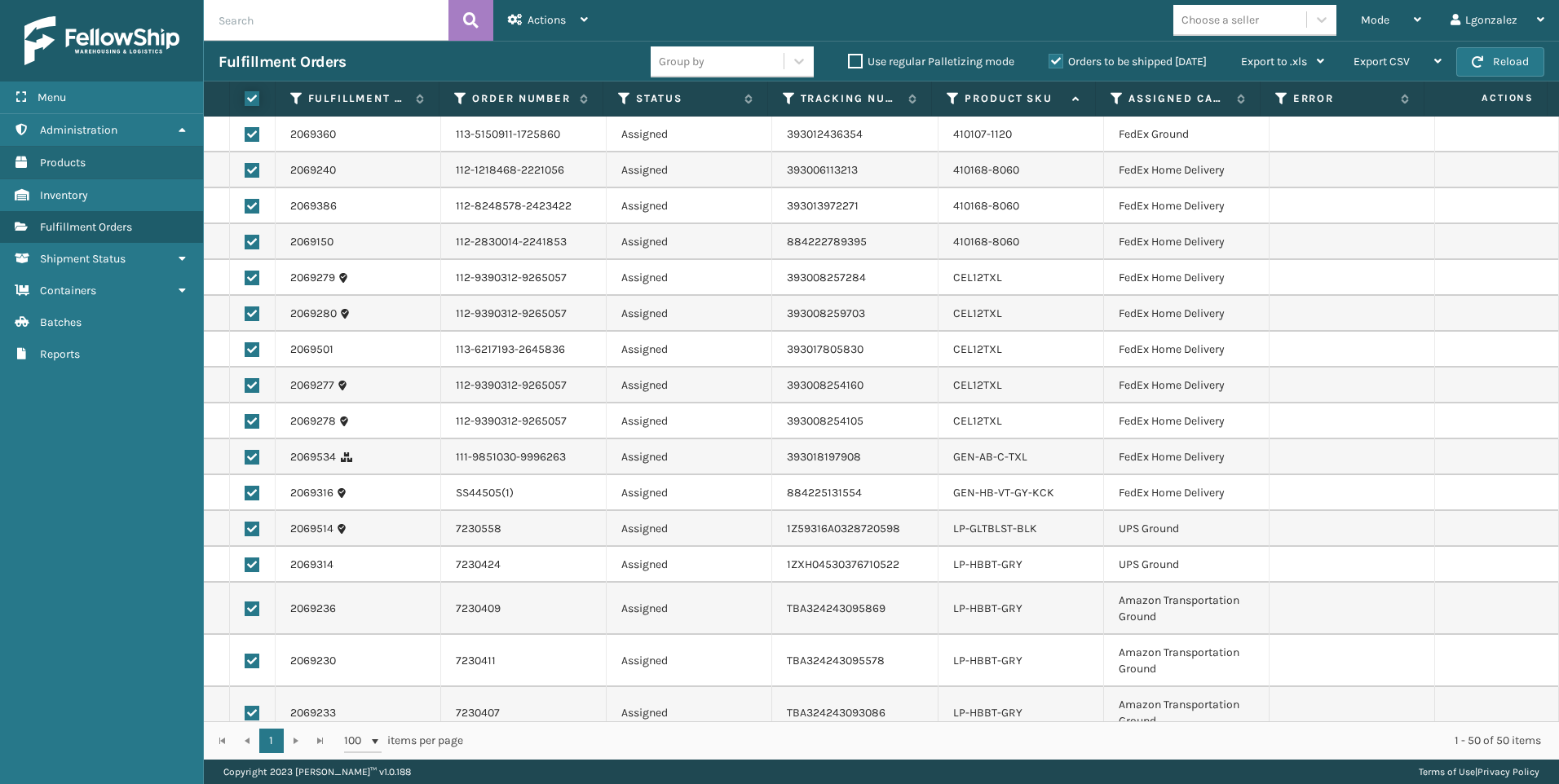
checkbox input "true"
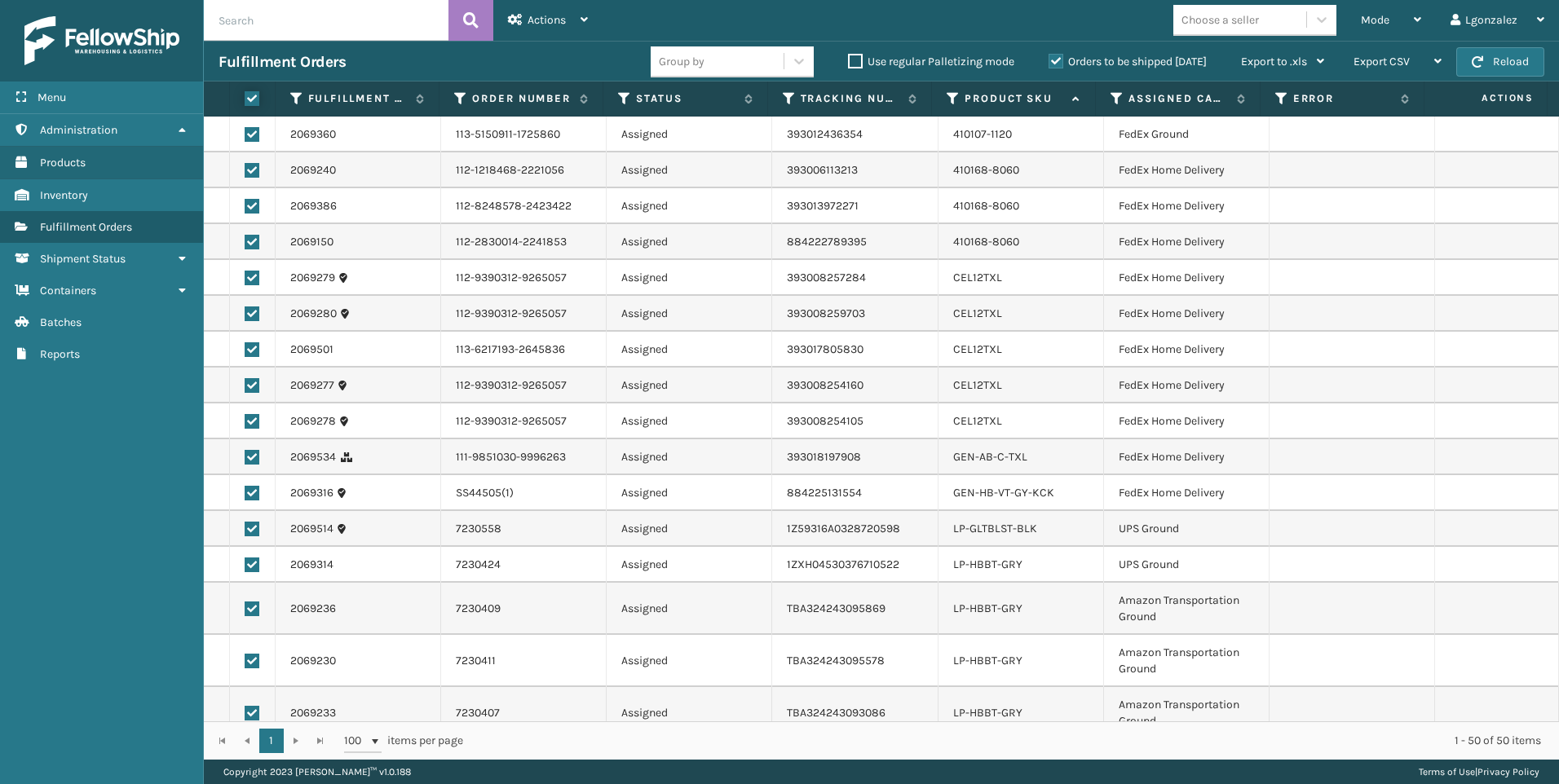
checkbox input "true"
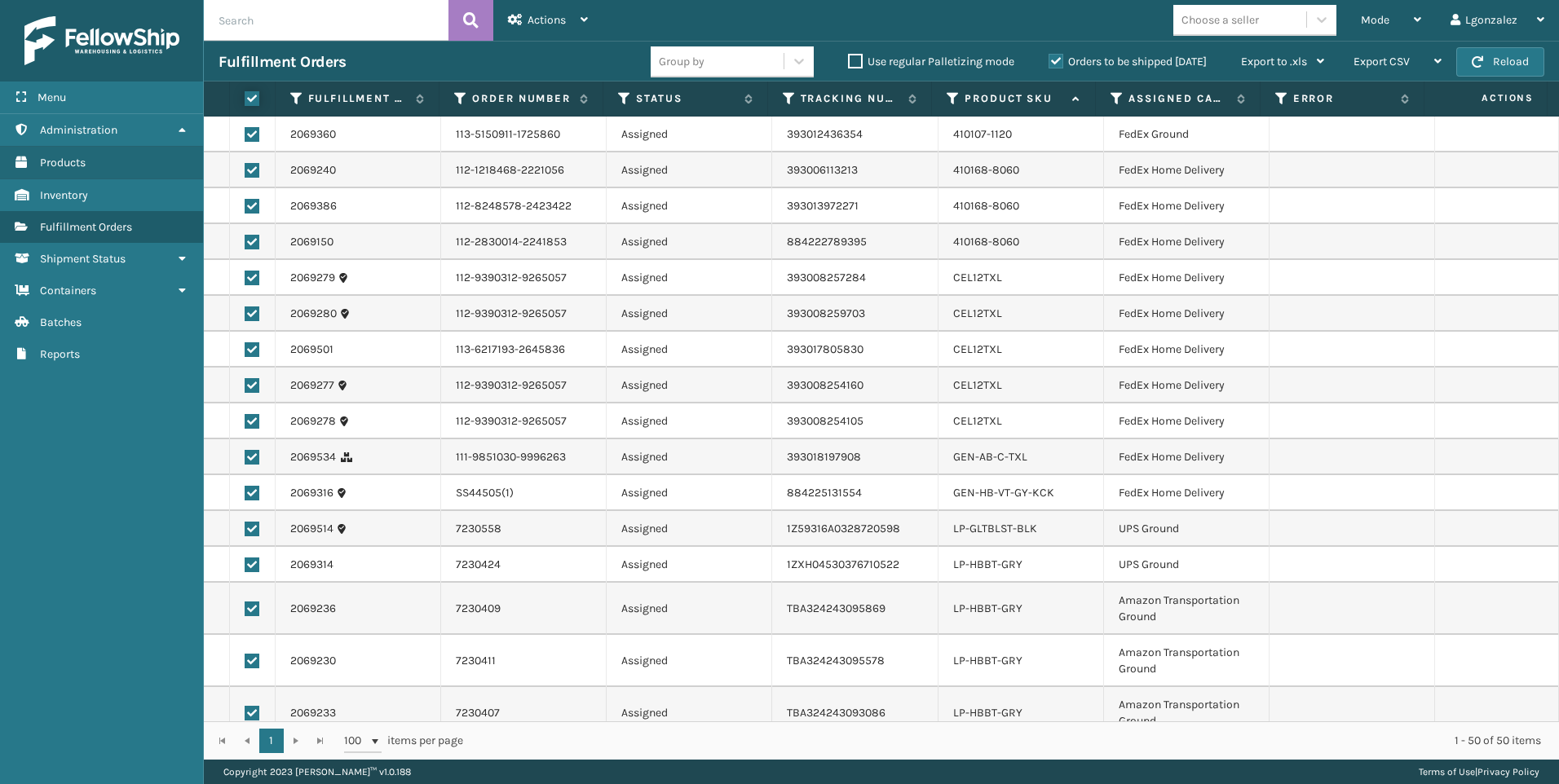
checkbox input "true"
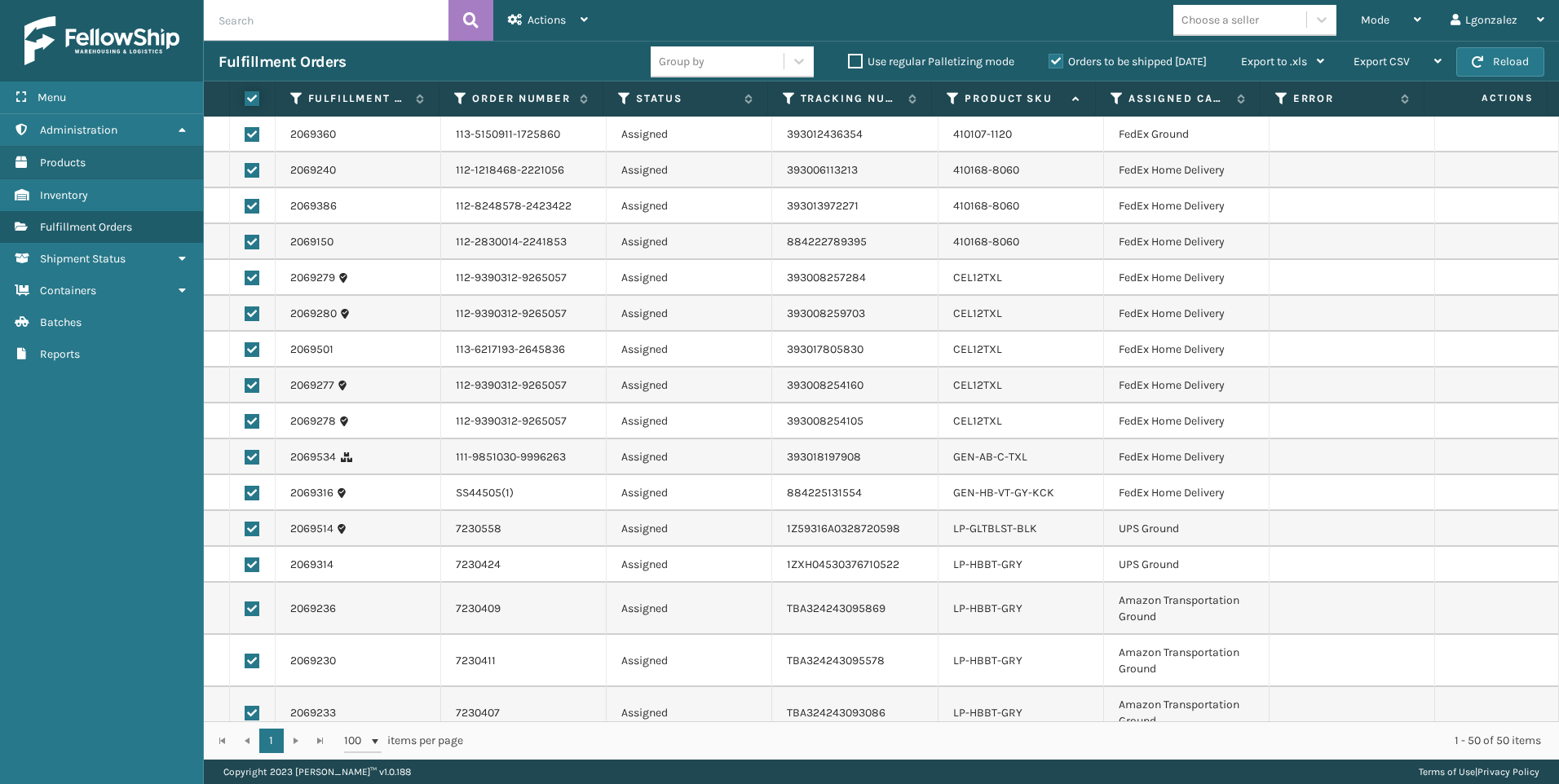
checkbox input "true"
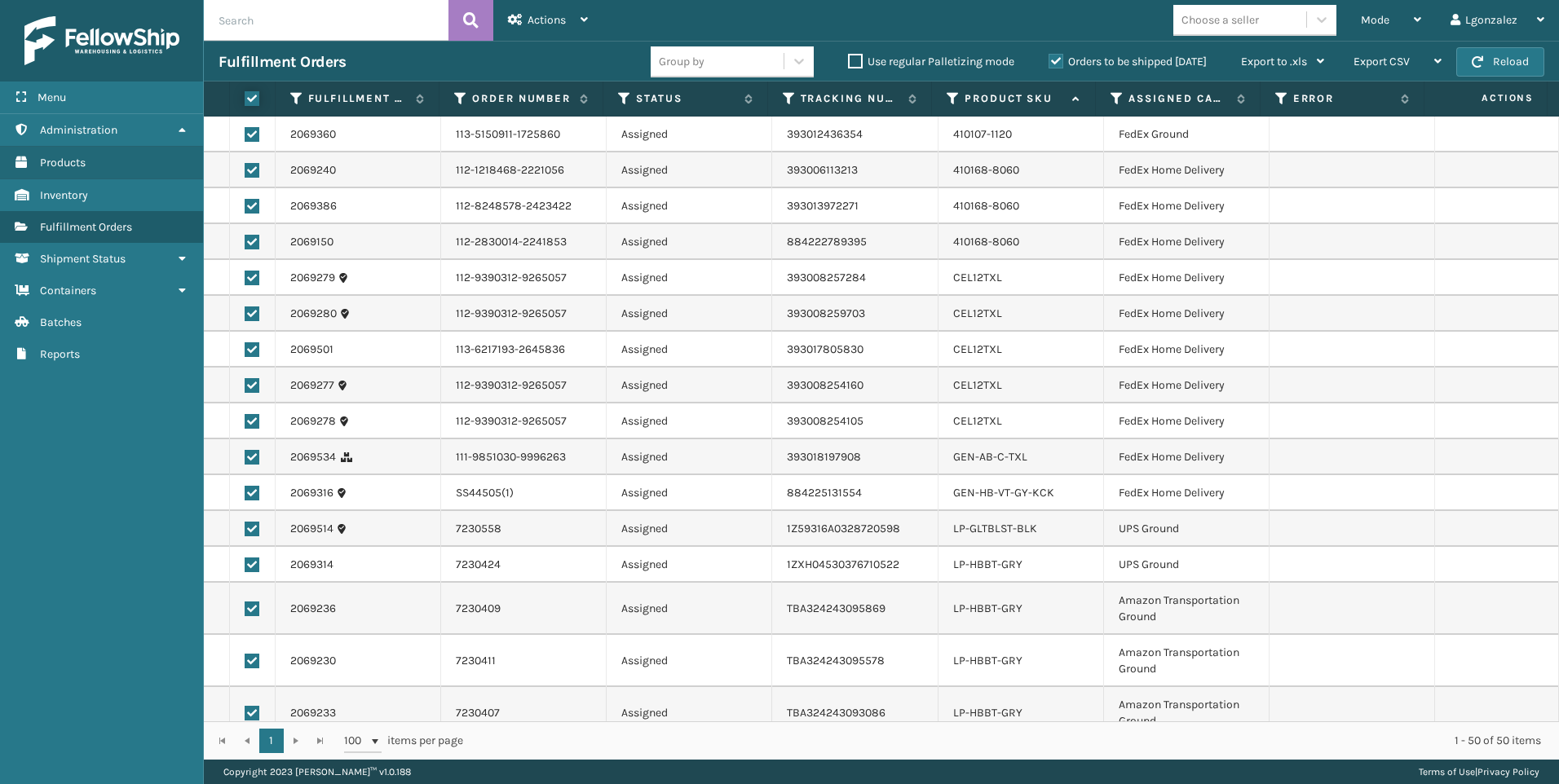
checkbox input "true"
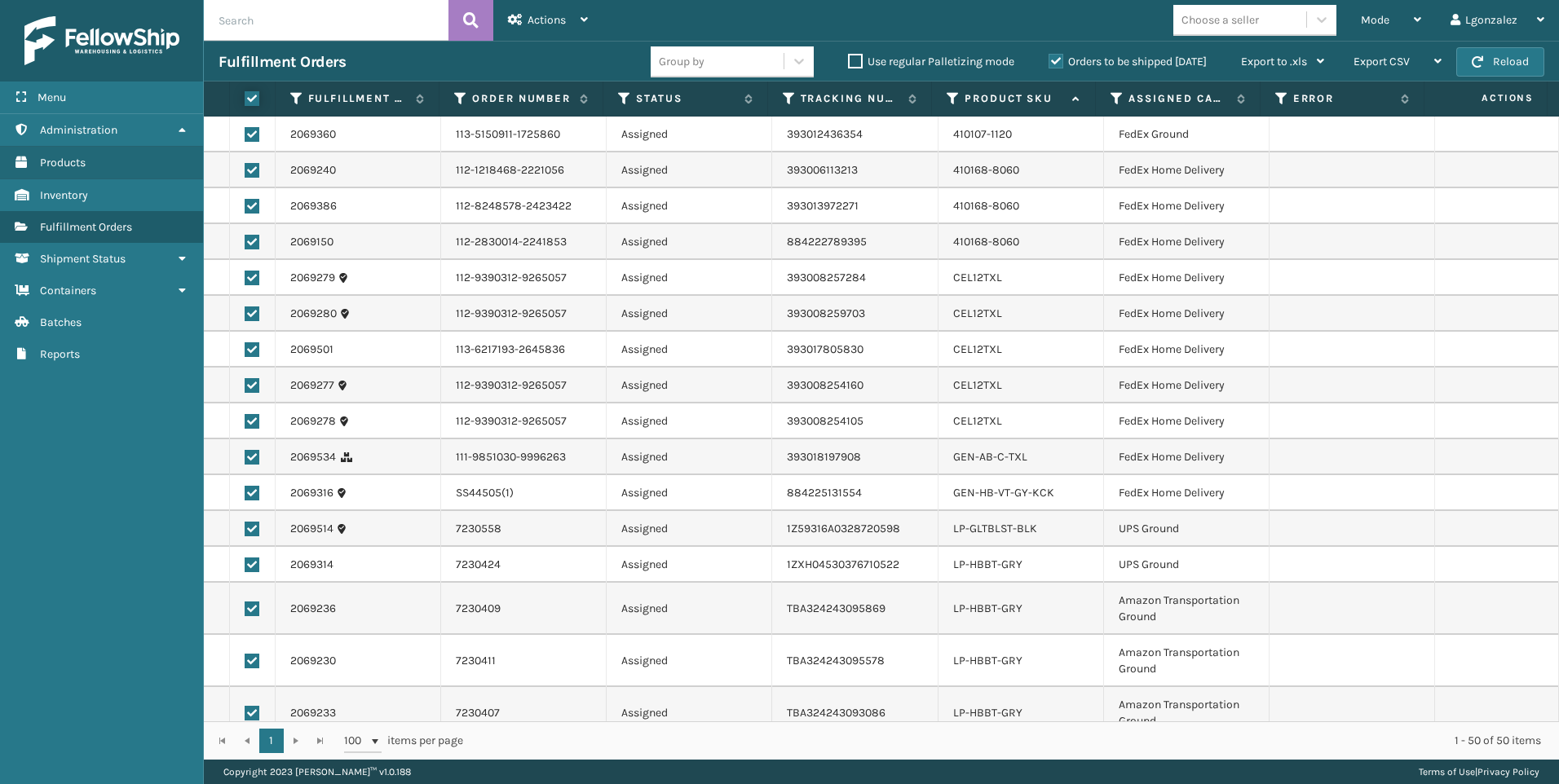
checkbox input "true"
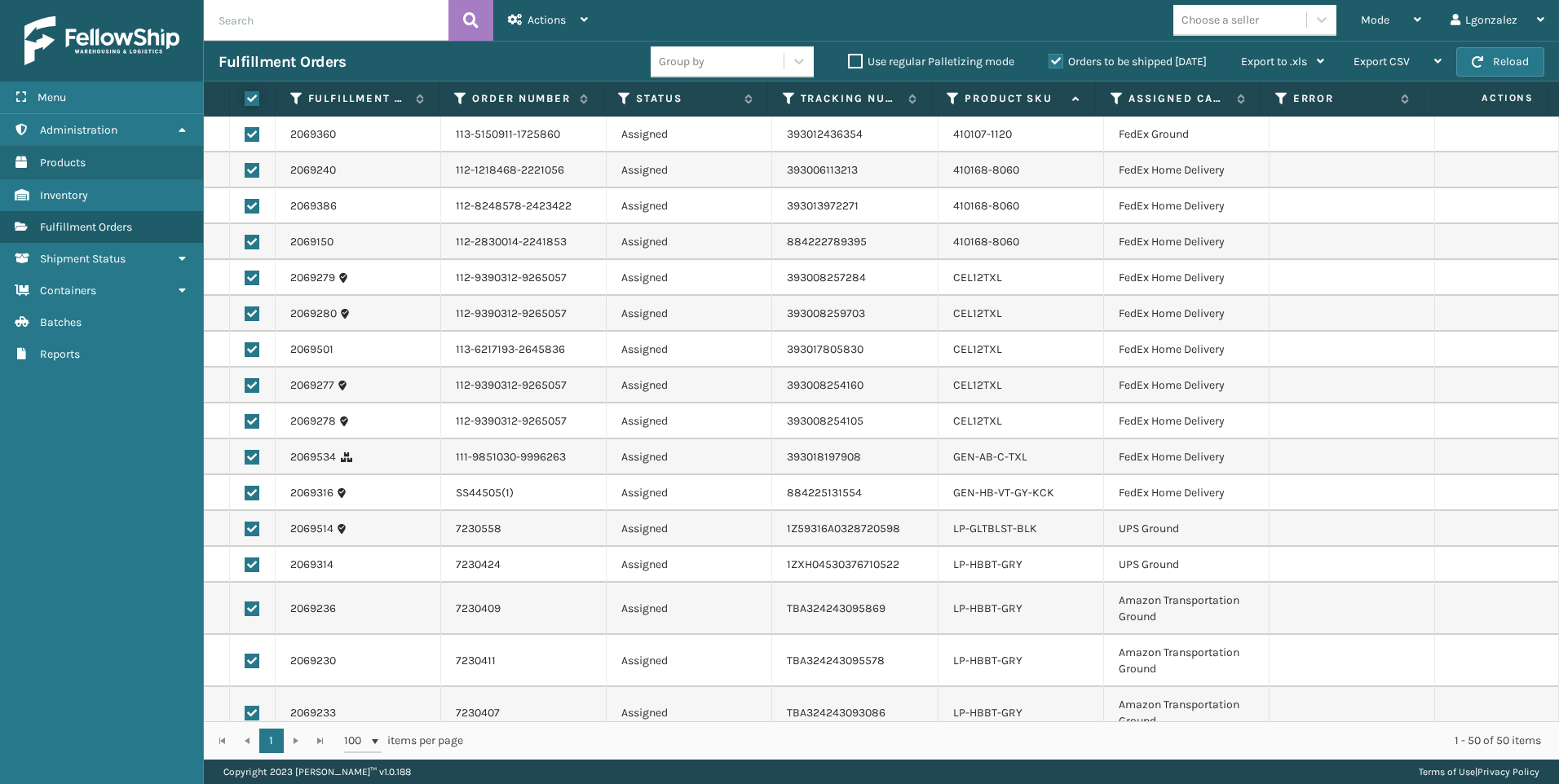
checkbox input "true"
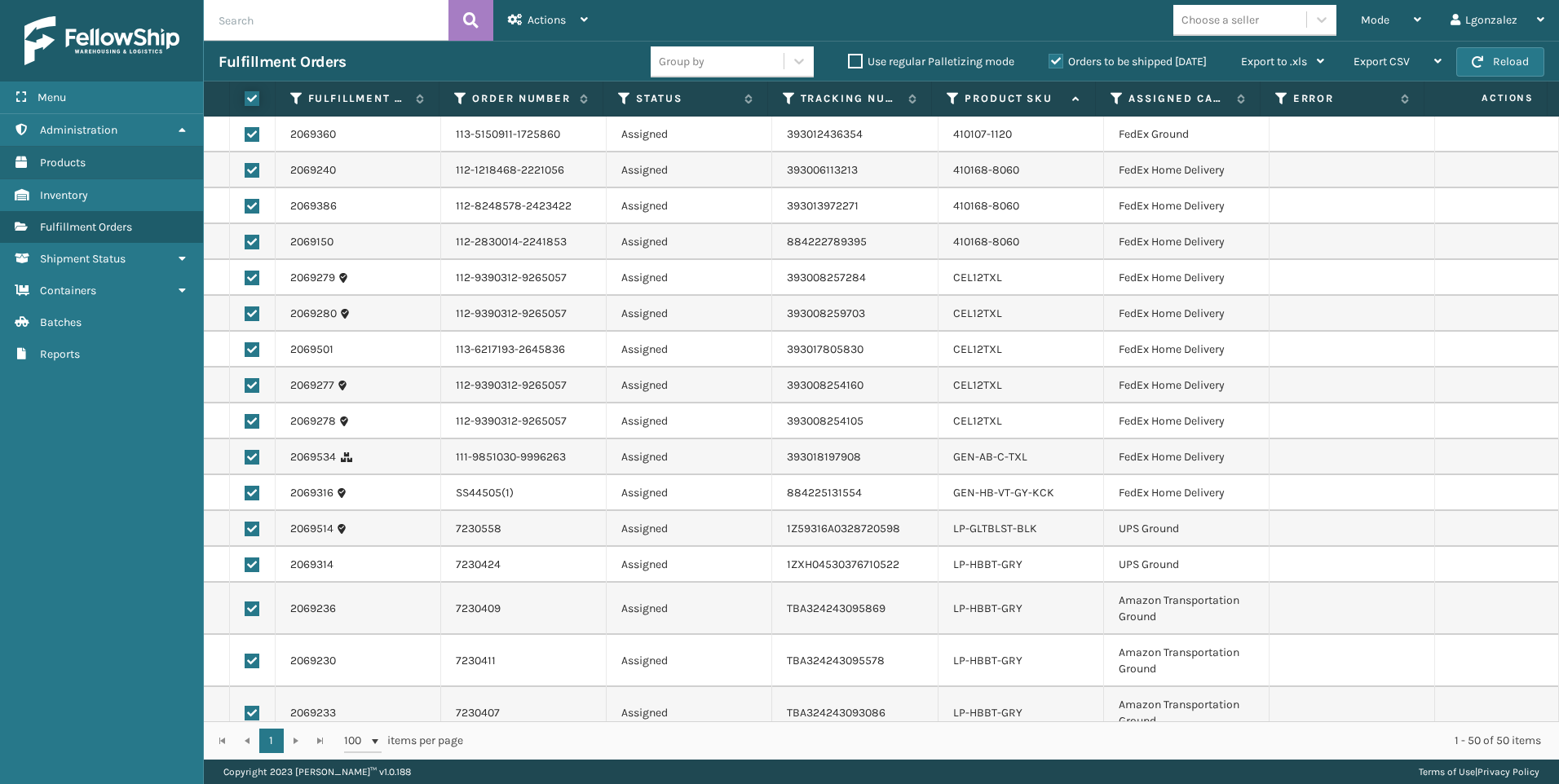
checkbox input "true"
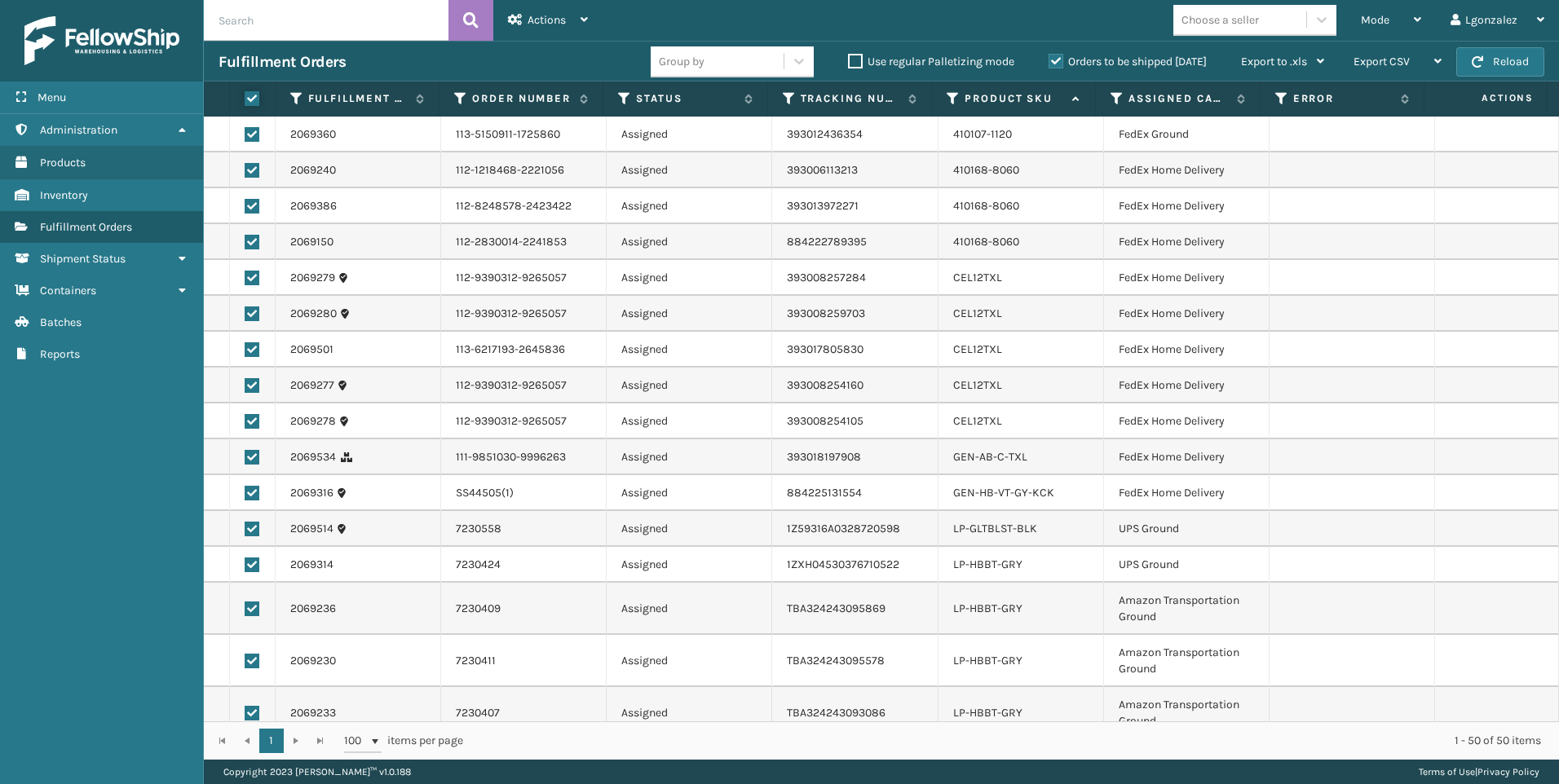
checkbox input "true"
click at [567, 11] on div "Actions" at bounding box center [547, 21] width 80 height 41
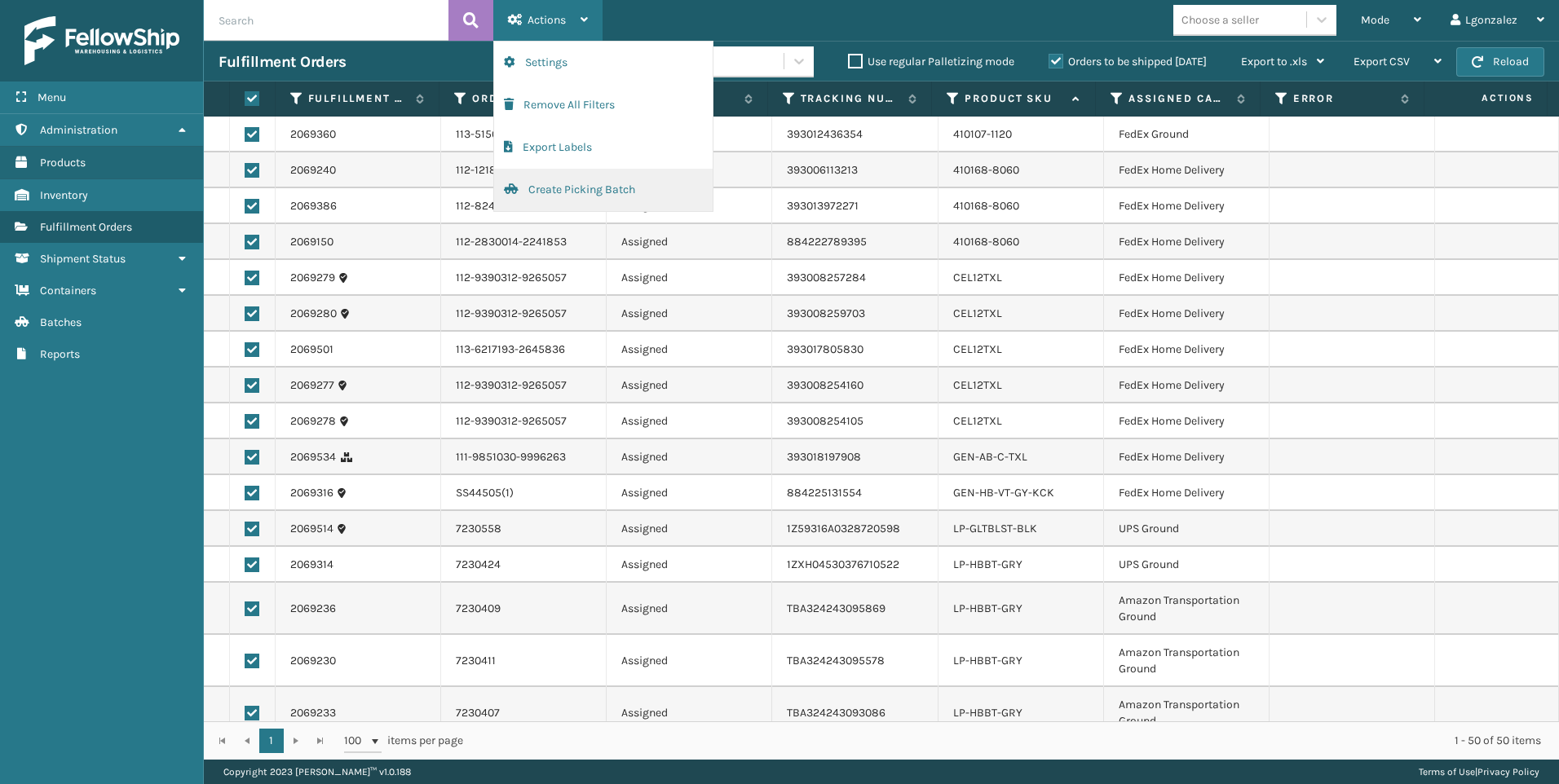
click at [567, 187] on button "Create Picking Batch" at bounding box center [603, 190] width 218 height 43
